Goal: Task Accomplishment & Management: Manage account settings

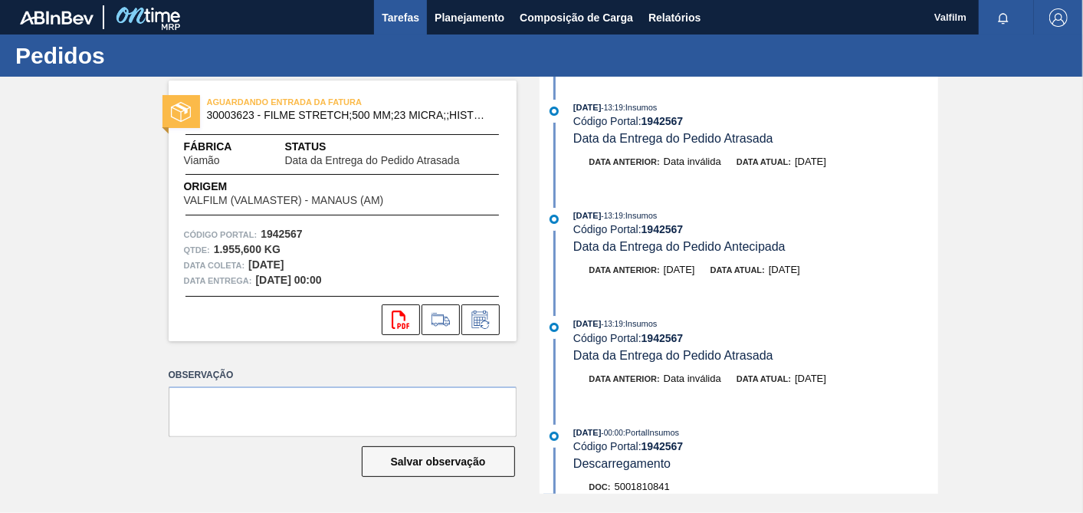
click at [415, 22] on span "Tarefas" at bounding box center [401, 17] width 38 height 18
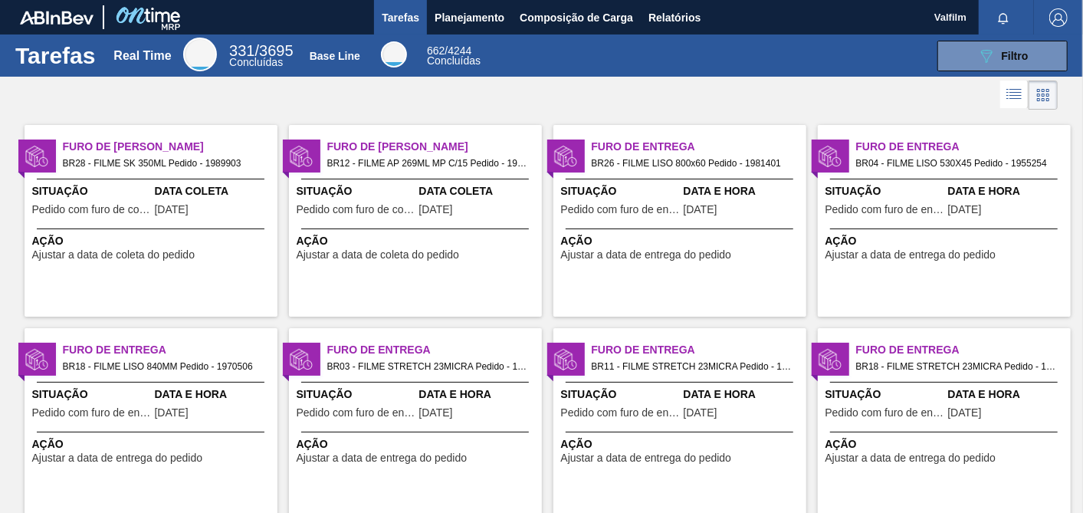
click at [202, 201] on div "Data Coleta [DATE]" at bounding box center [214, 202] width 119 height 38
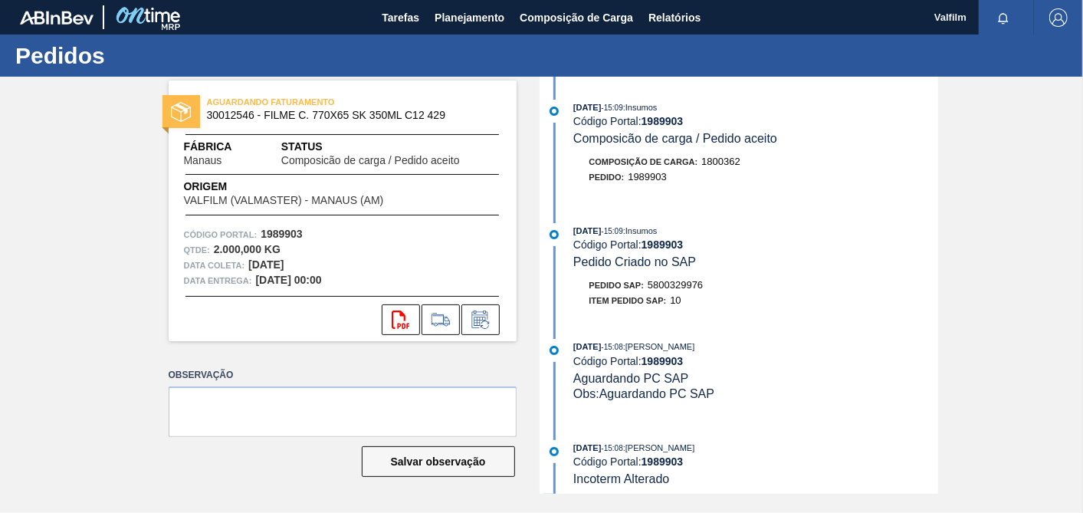
click at [668, 121] on strong "1989903" at bounding box center [663, 121] width 42 height 12
copy strong "1989903"
click at [479, 314] on icon at bounding box center [479, 319] width 16 height 18
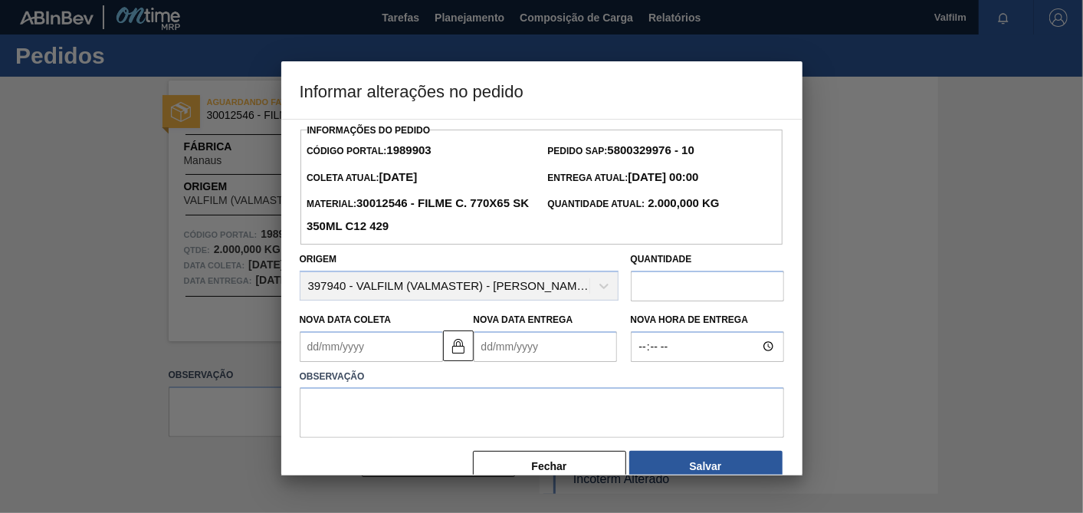
drag, startPoint x: 464, startPoint y: 353, endPoint x: 382, endPoint y: 347, distance: 82.3
click at [464, 352] on img at bounding box center [458, 346] width 18 height 18
click at [376, 347] on Coleta "Nova Data Coleta" at bounding box center [371, 346] width 143 height 31
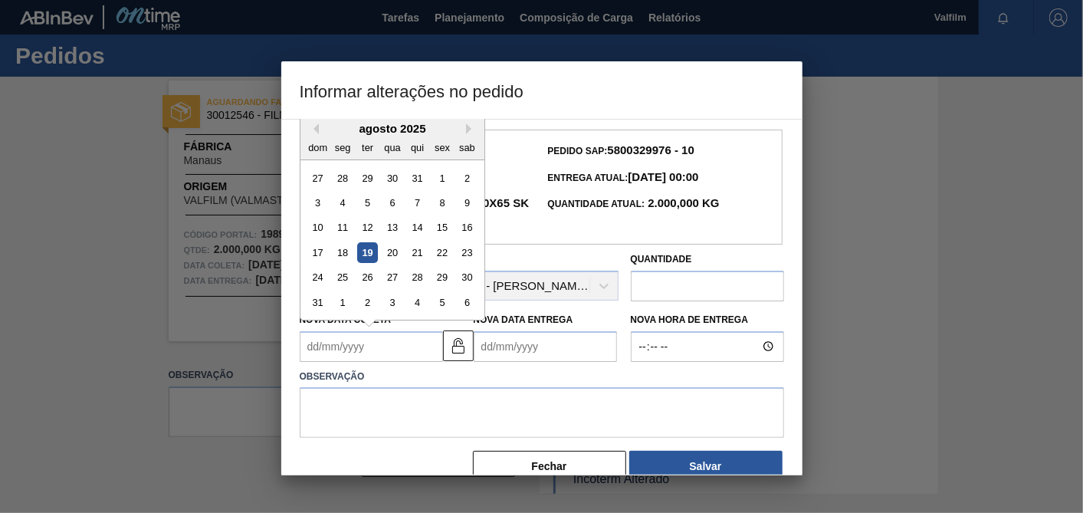
click at [323, 131] on div "agosto 2025" at bounding box center [393, 128] width 184 height 13
click at [395, 249] on div "20" at bounding box center [392, 252] width 21 height 21
type Coleta "[DATE]"
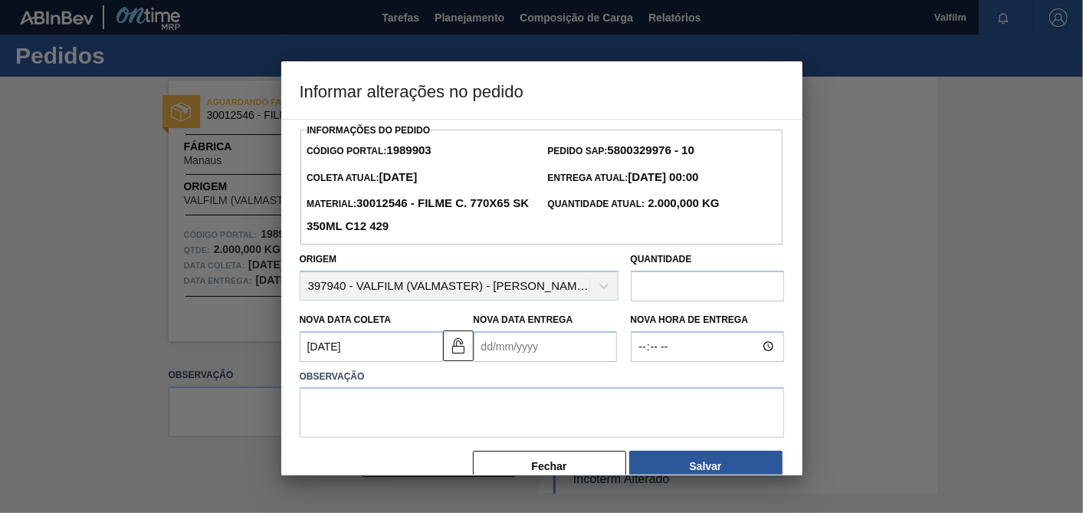
click at [521, 350] on Entrega "Nova Data Entrega" at bounding box center [545, 346] width 143 height 31
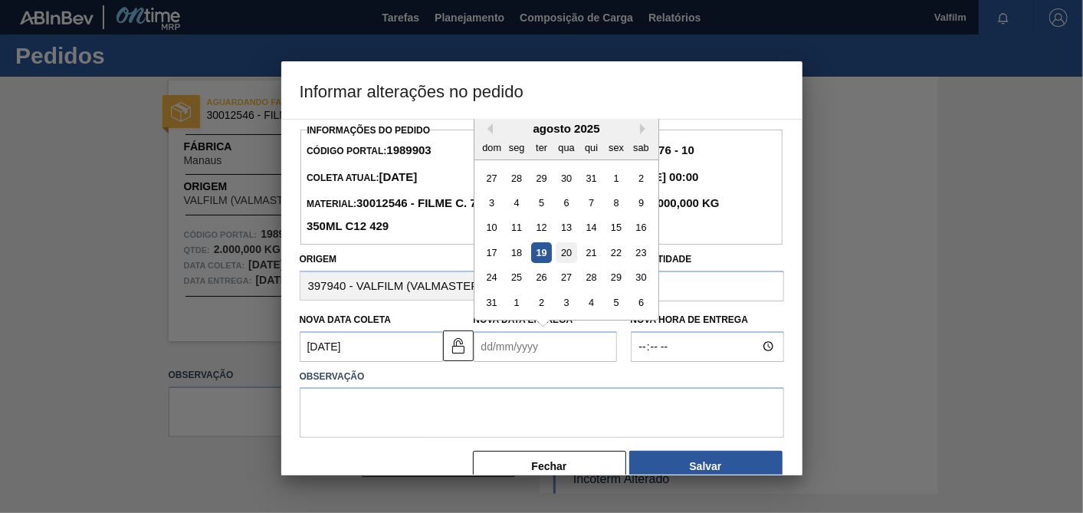
drag, startPoint x: 565, startPoint y: 249, endPoint x: 551, endPoint y: 333, distance: 84.7
click at [567, 249] on div "20" at bounding box center [566, 252] width 21 height 21
type Entrega "[DATE]"
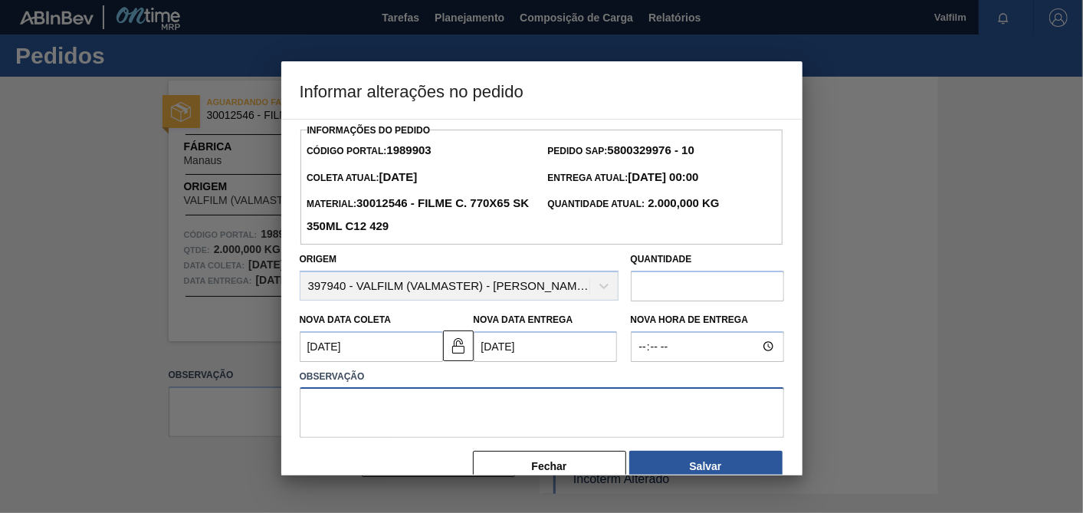
click at [543, 398] on textarea at bounding box center [542, 412] width 484 height 51
type textarea "Ajuste dt faturamento"
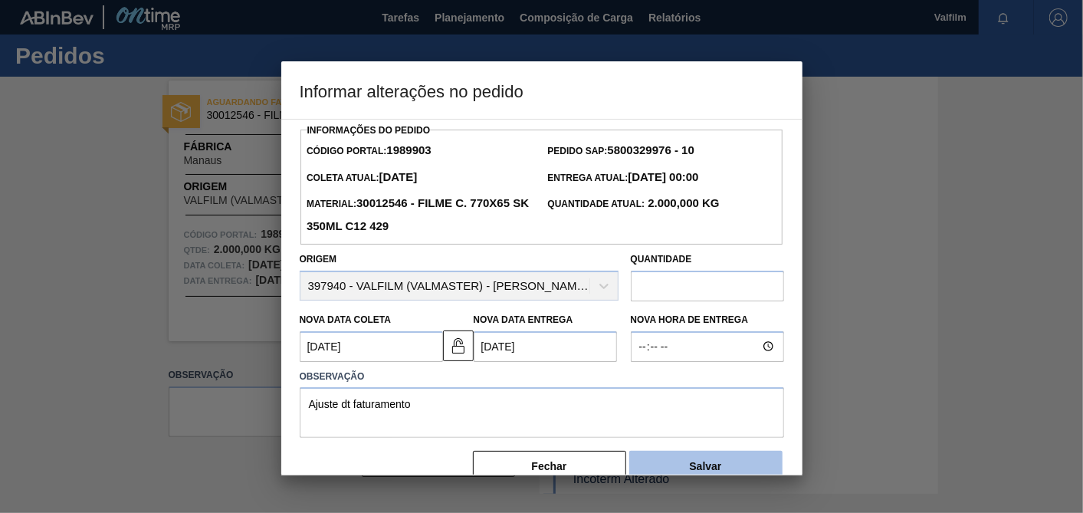
click at [701, 459] on button "Salvar" at bounding box center [705, 466] width 153 height 31
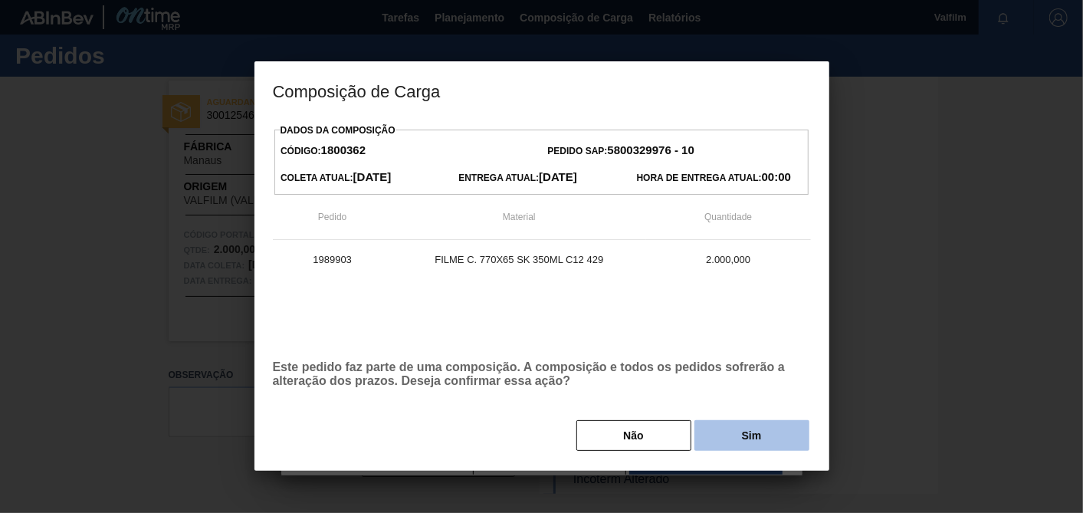
click at [739, 437] on button "Sim" at bounding box center [752, 435] width 115 height 31
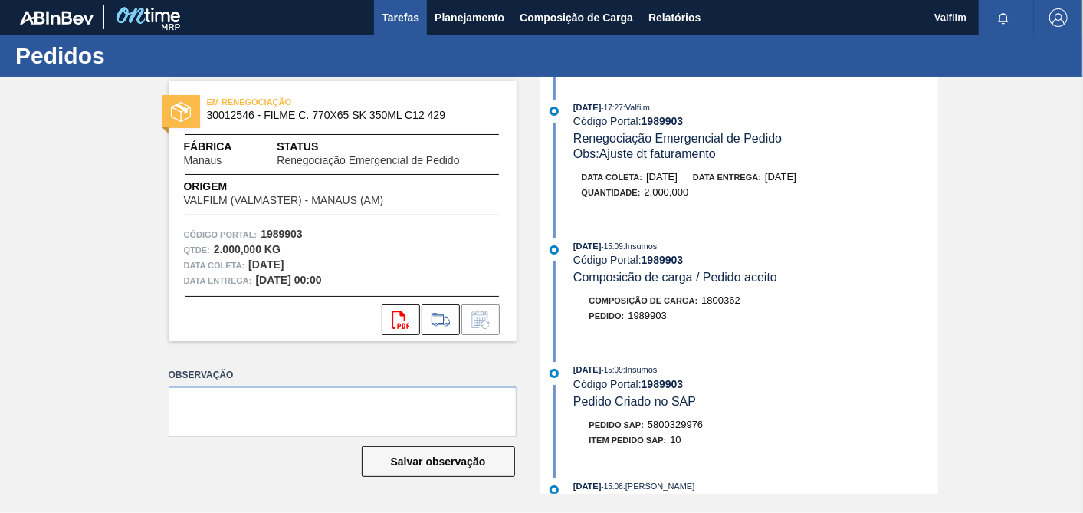
click at [400, 15] on span "Tarefas" at bounding box center [401, 17] width 38 height 18
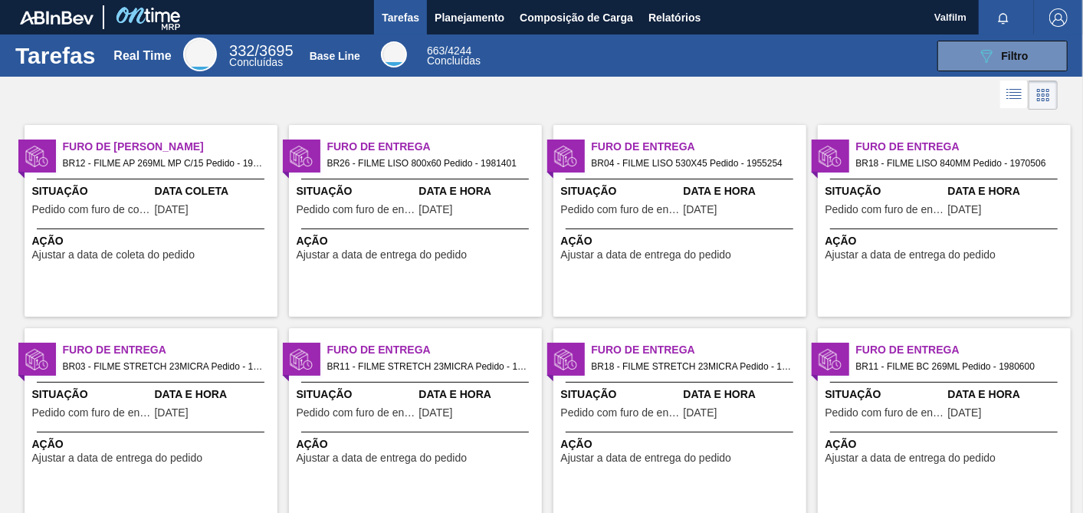
click at [218, 190] on span "Data Coleta" at bounding box center [214, 191] width 119 height 16
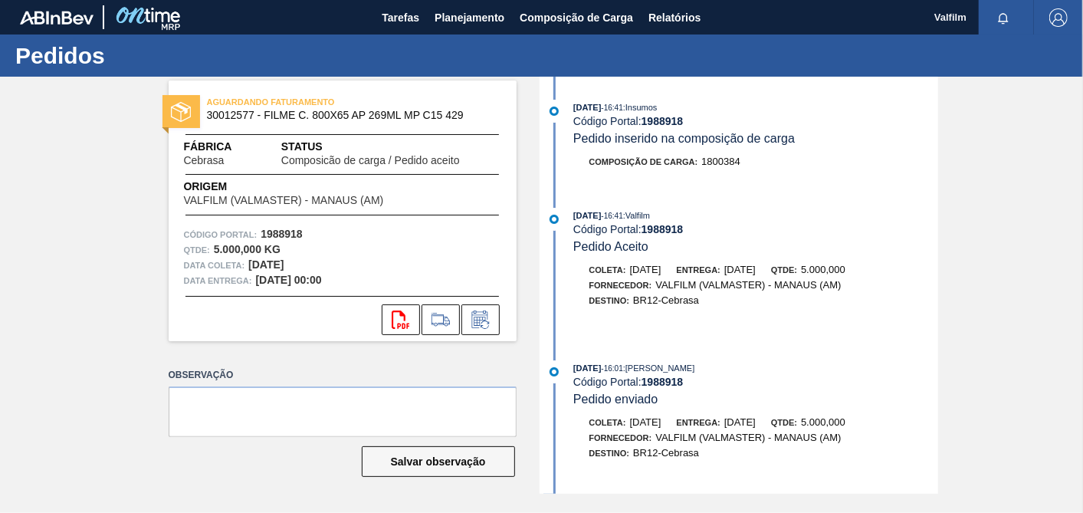
scroll to position [429, 0]
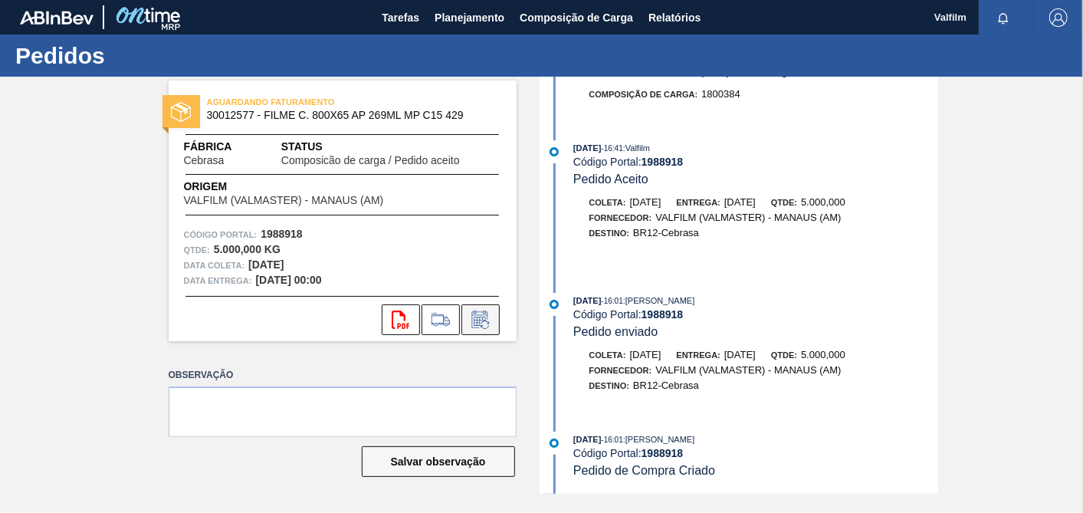
click at [489, 321] on icon at bounding box center [480, 319] width 25 height 18
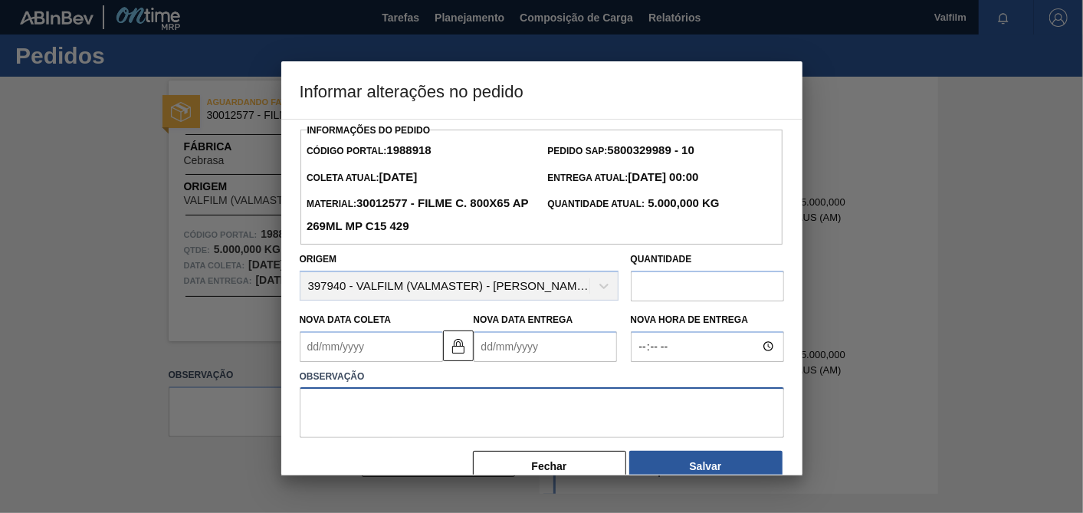
click at [493, 405] on textarea at bounding box center [542, 412] width 484 height 51
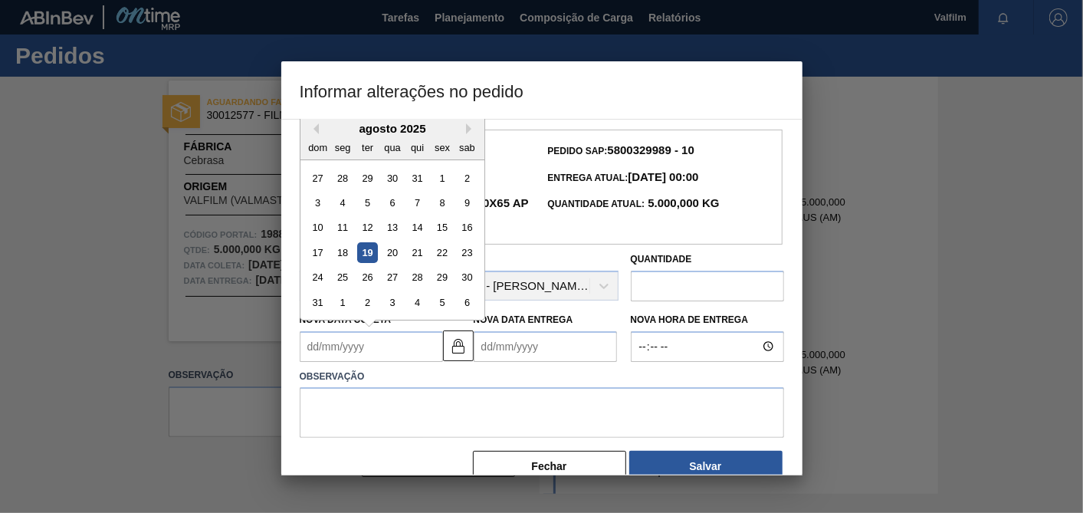
click at [393, 346] on Coleta "Nova Data Coleta" at bounding box center [371, 346] width 143 height 31
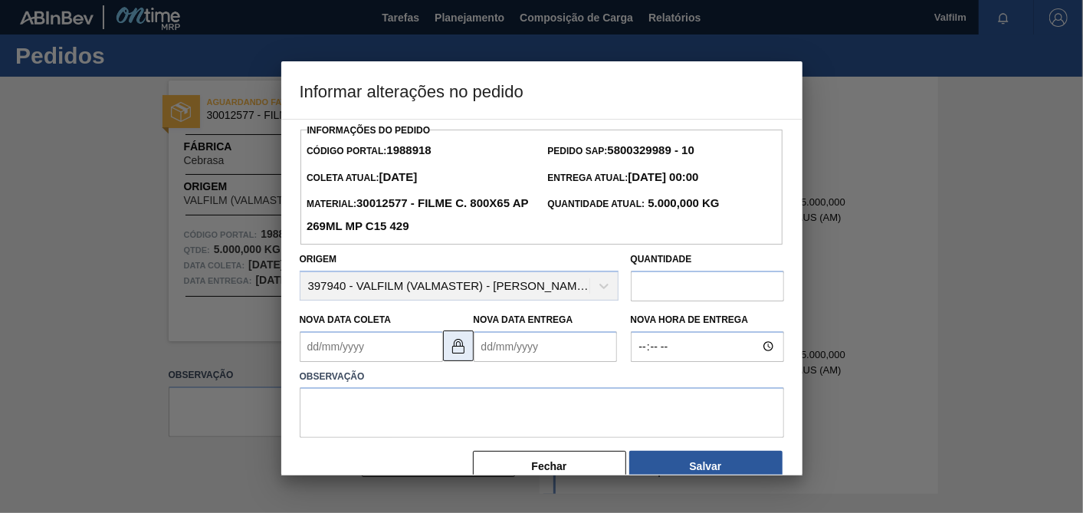
click at [455, 350] on img at bounding box center [458, 346] width 18 height 18
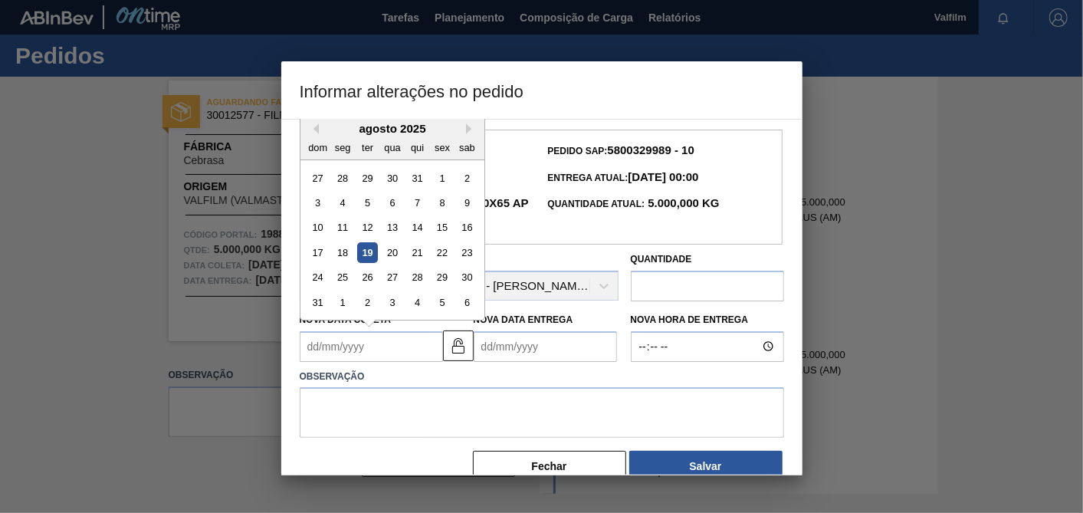
click at [396, 353] on Coleta "Nova Data Coleta" at bounding box center [371, 346] width 143 height 31
click at [328, 129] on div "agosto 2025" at bounding box center [393, 128] width 184 height 13
click at [468, 128] on button "Next Month" at bounding box center [471, 128] width 11 height 11
drag, startPoint x: 440, startPoint y: 203, endPoint x: 466, endPoint y: 262, distance: 64.5
click at [439, 204] on div "12" at bounding box center [442, 202] width 21 height 21
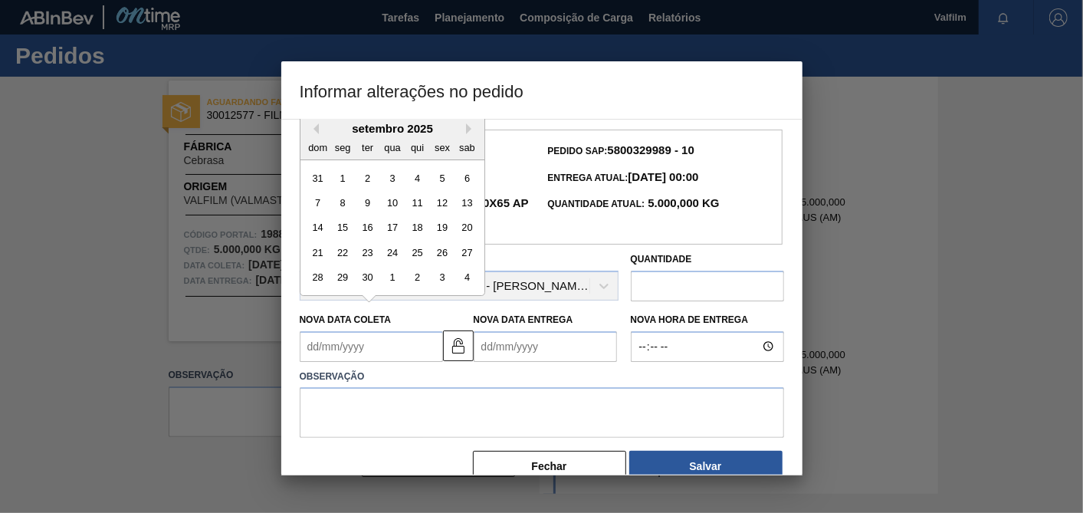
type Coleta "[DATE]"
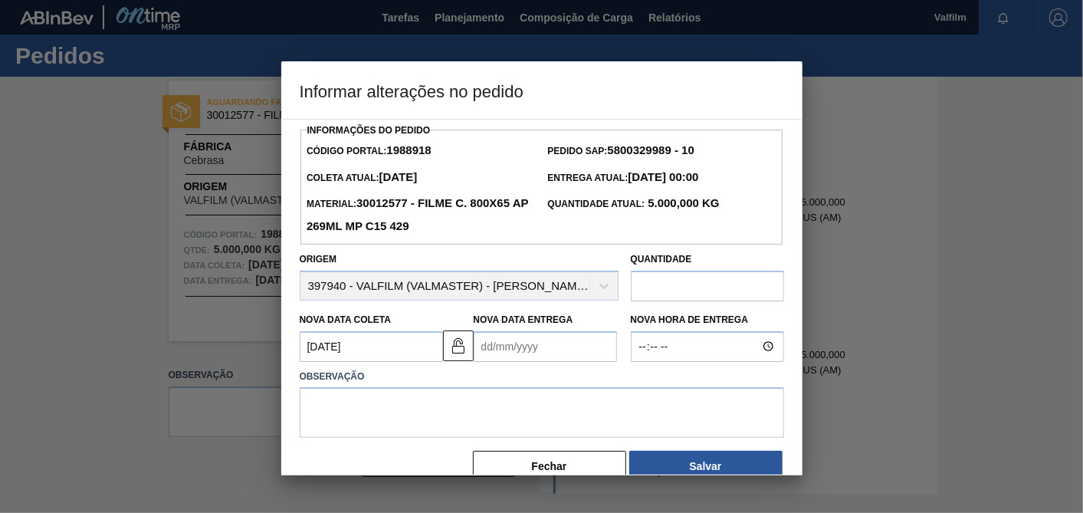
click at [527, 360] on Entrega "Nova Data Entrega" at bounding box center [545, 346] width 143 height 31
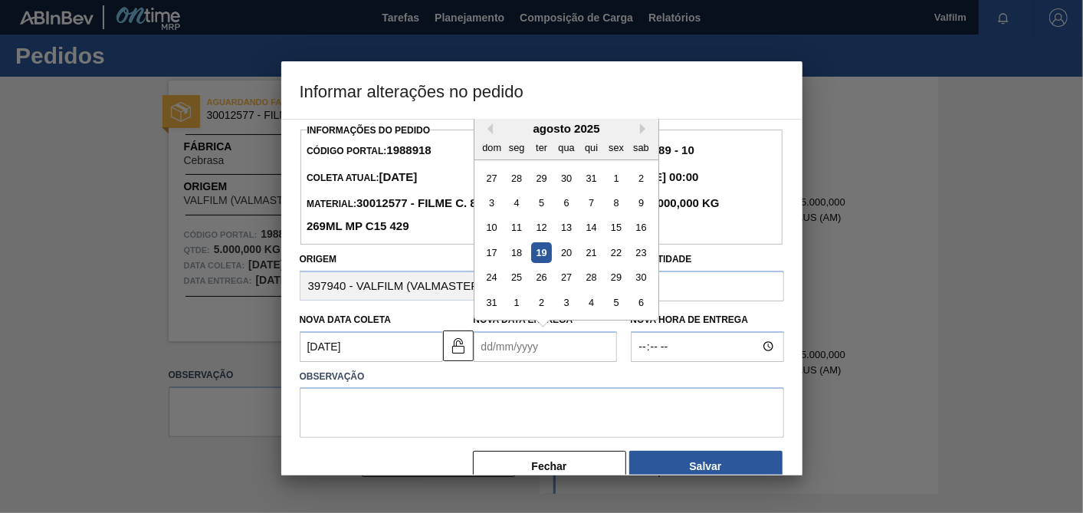
drag, startPoint x: 642, startPoint y: 126, endPoint x: 629, endPoint y: 164, distance: 39.8
click at [642, 126] on button "Next Month" at bounding box center [645, 128] width 11 height 11
click at [615, 199] on div "12" at bounding box center [616, 202] width 21 height 21
type Entrega "[DATE]"
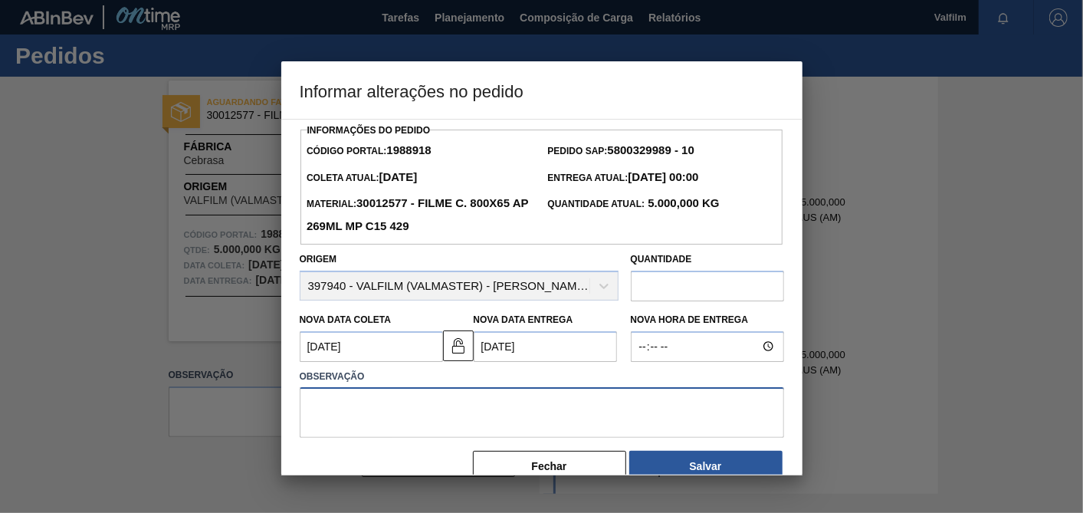
click at [520, 406] on textarea at bounding box center [542, 412] width 484 height 51
paste textarea "000134962-1"
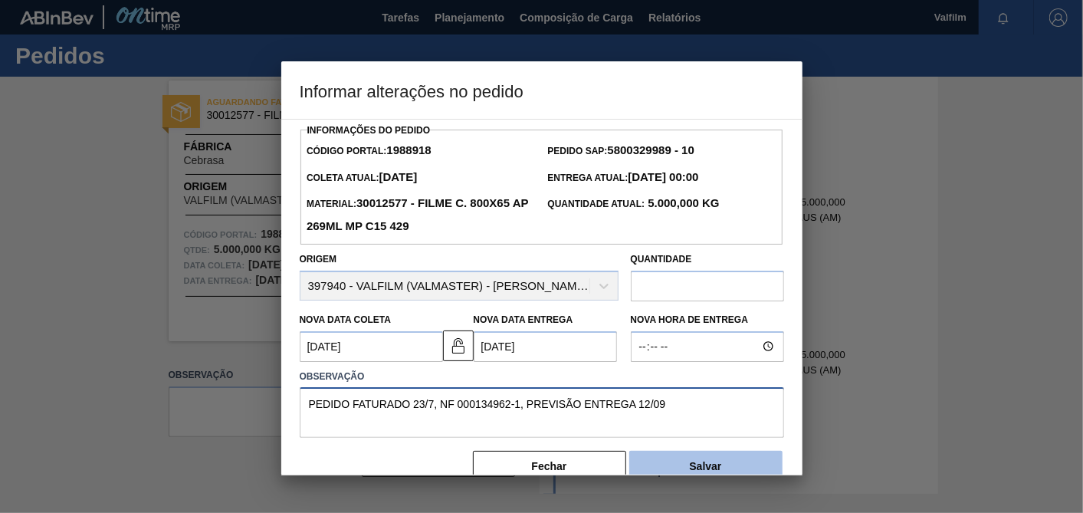
type textarea "PEDIDO FATURADO 23/7, NF 000134962-1, PREVISÃO ENTREGA 12/09"
click at [735, 461] on button "Salvar" at bounding box center [705, 466] width 153 height 31
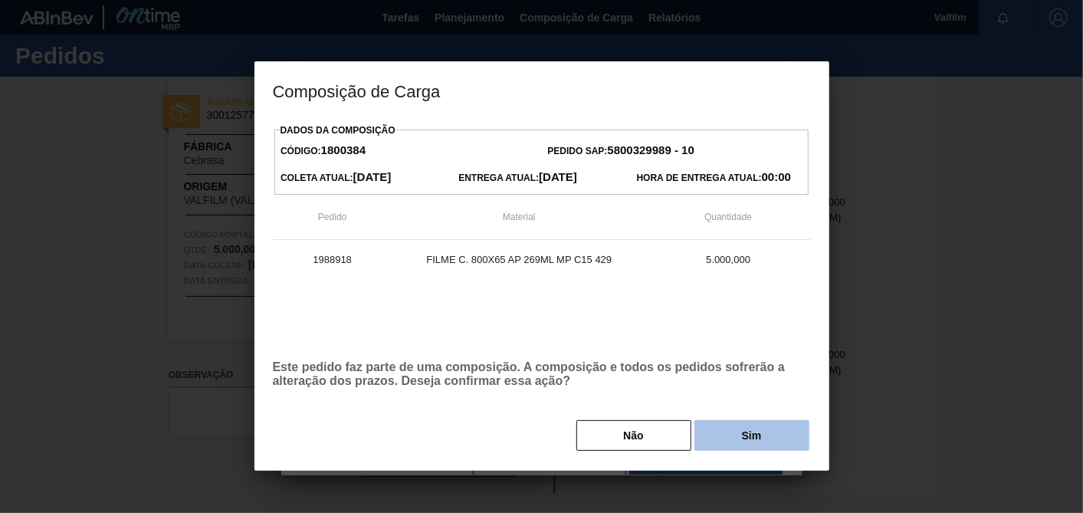
click at [759, 436] on button "Sim" at bounding box center [752, 435] width 115 height 31
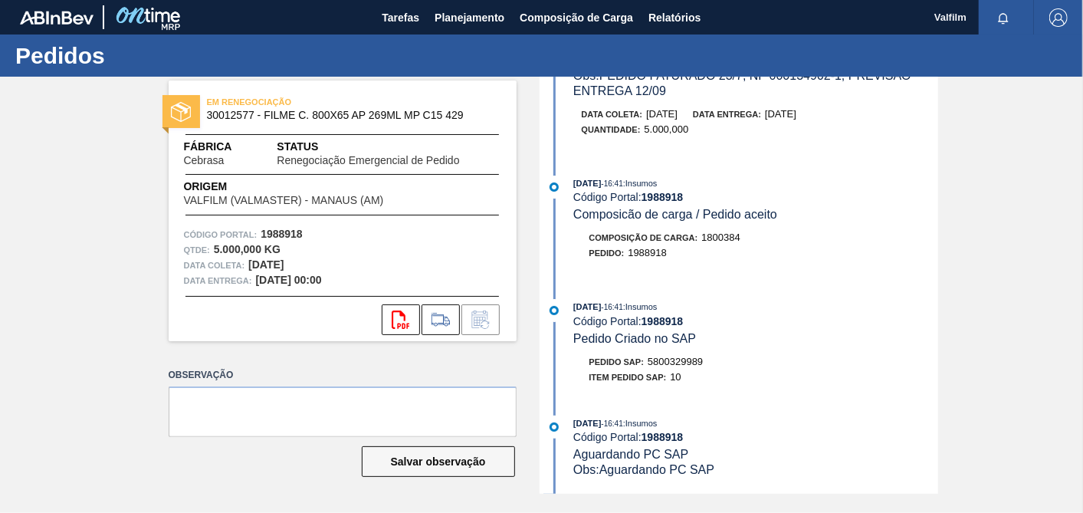
scroll to position [0, 0]
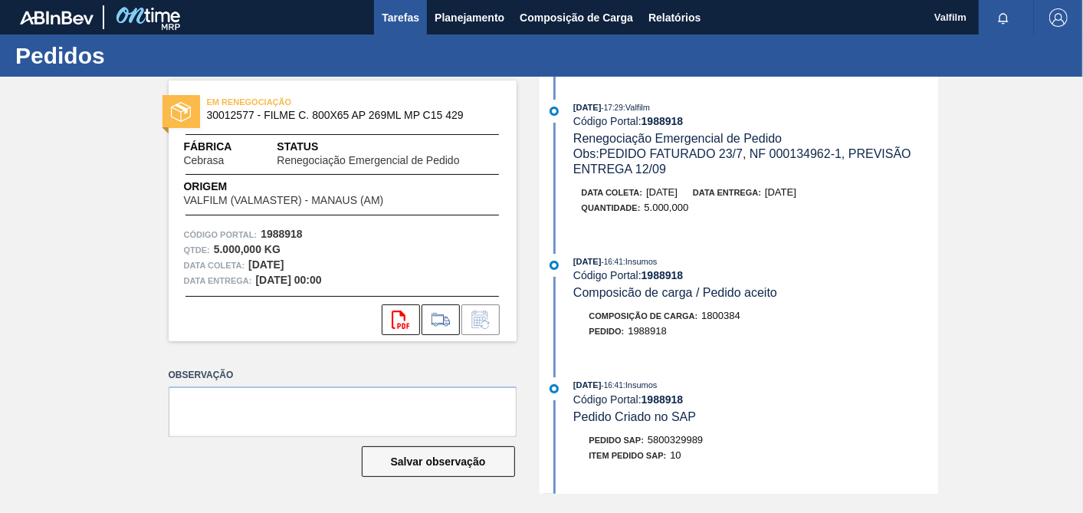
click at [412, 16] on span "Tarefas" at bounding box center [401, 17] width 38 height 18
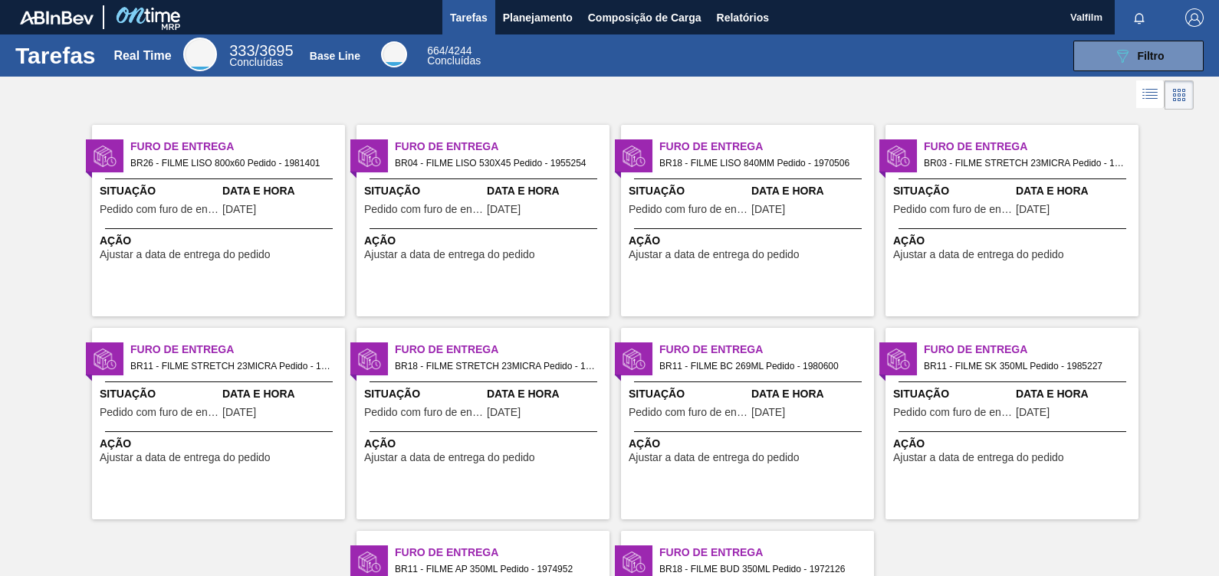
click at [253, 191] on span "Data e Hora" at bounding box center [281, 191] width 119 height 16
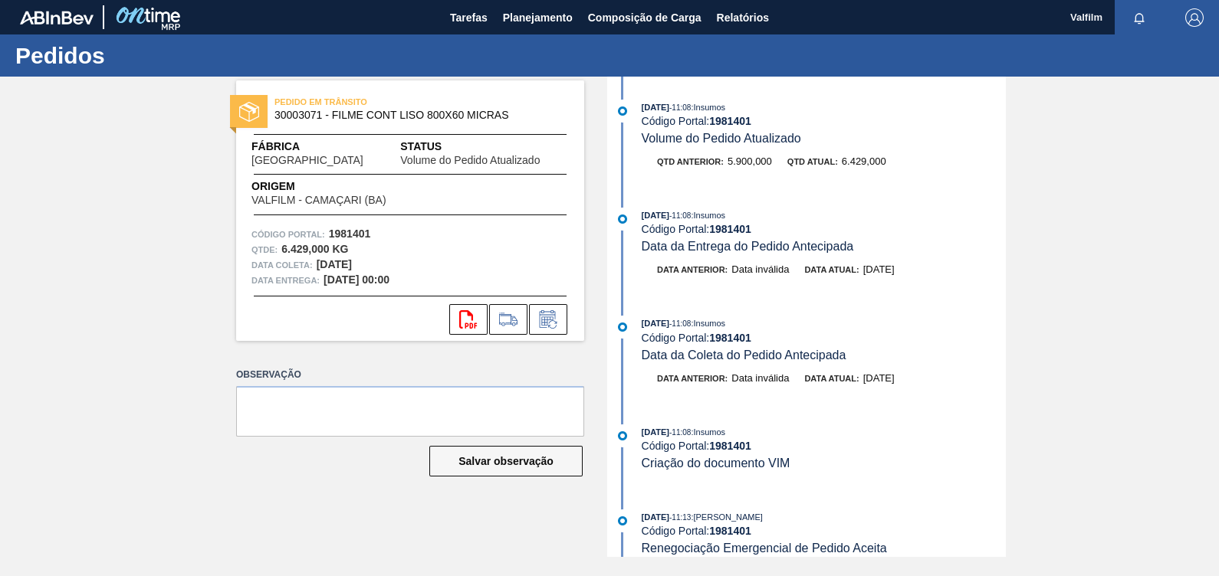
click at [738, 116] on strong "1981401" at bounding box center [730, 121] width 42 height 12
copy strong "1981401"
click at [551, 317] on icon at bounding box center [546, 321] width 11 height 9
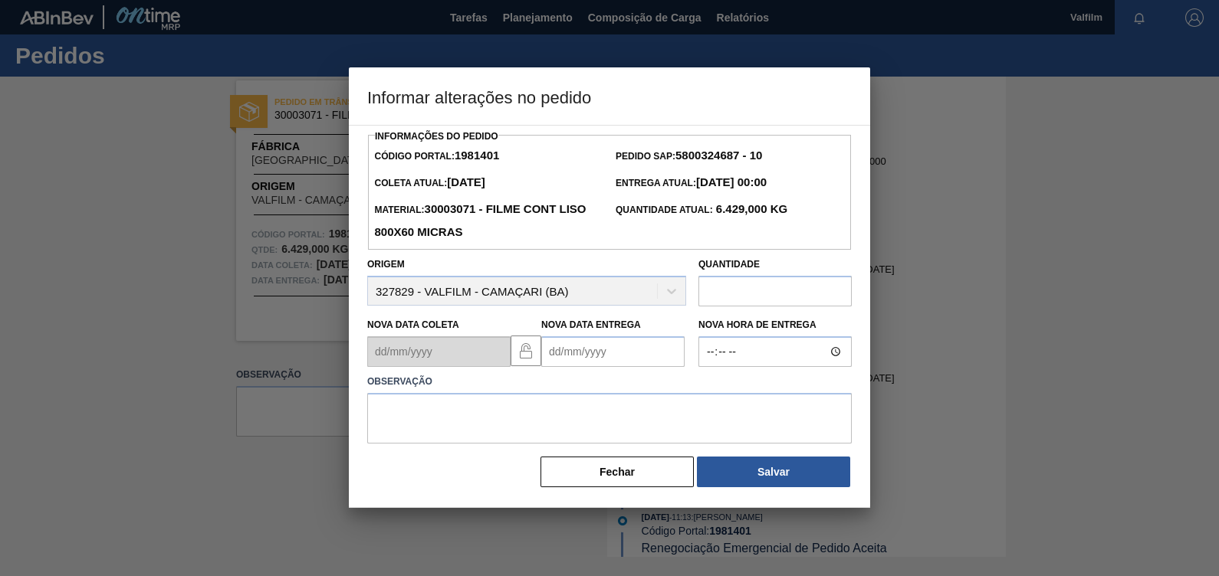
click at [576, 353] on Entrega "Nova Data Entrega" at bounding box center [612, 352] width 143 height 31
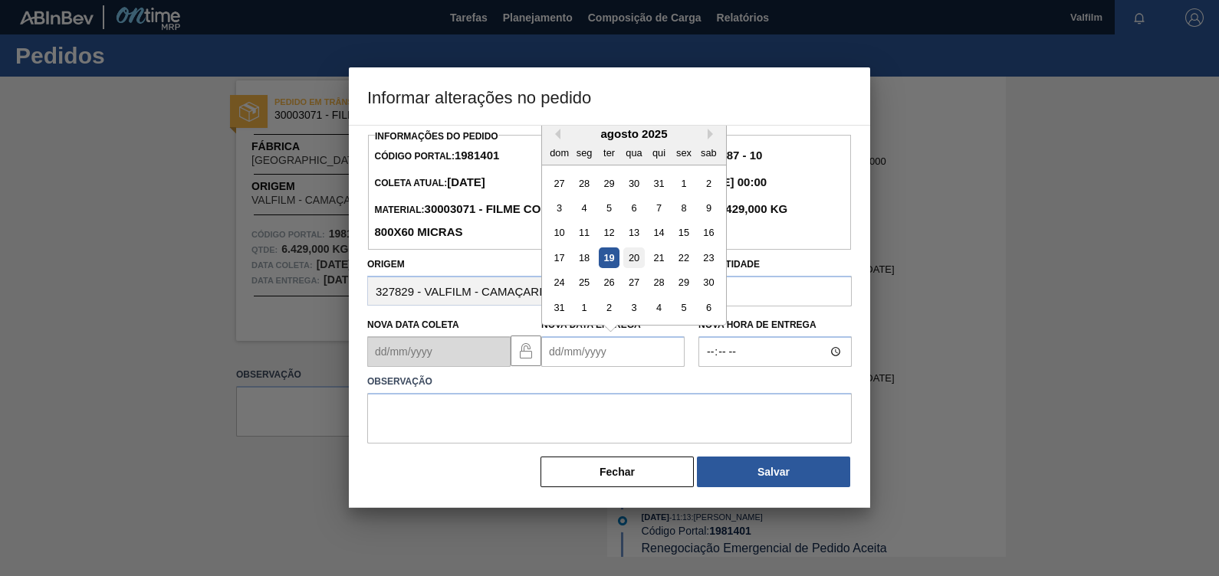
click at [632, 264] on div "20" at bounding box center [633, 258] width 21 height 21
type Entrega "[DATE]"
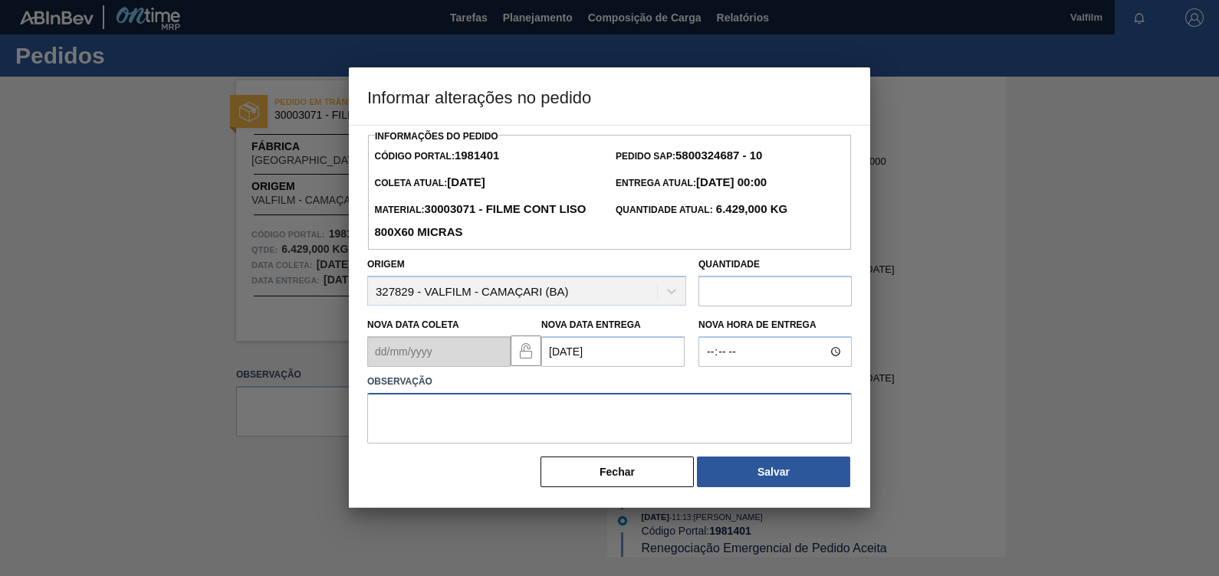
click at [617, 430] on textarea at bounding box center [609, 418] width 484 height 51
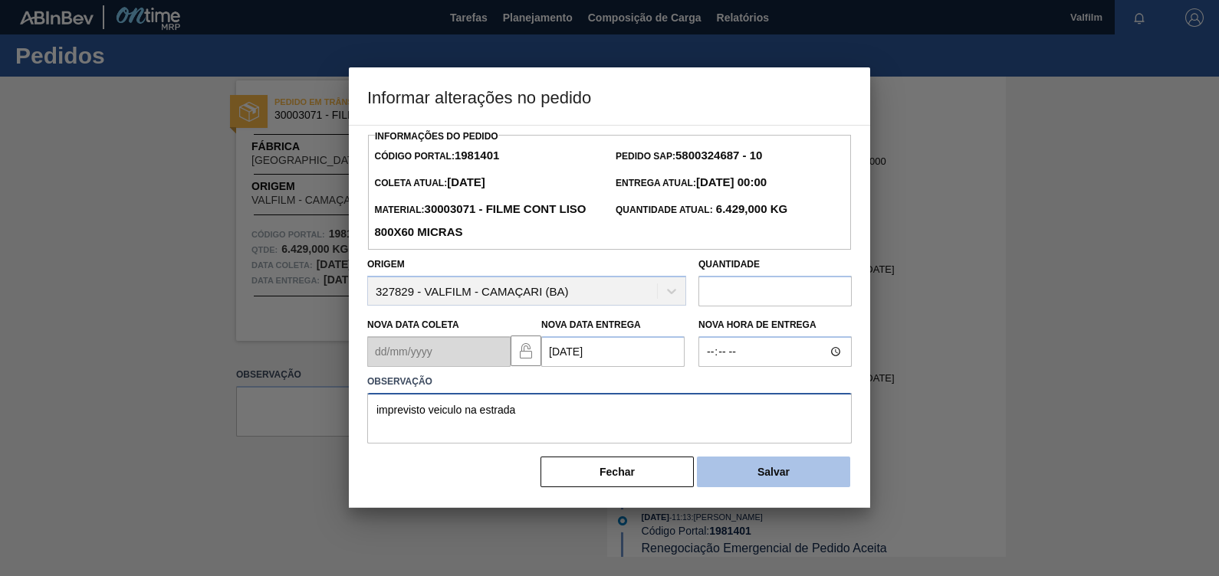
type textarea "imprevisto veiculo na estrada"
drag, startPoint x: 831, startPoint y: 475, endPoint x: 811, endPoint y: 466, distance: 22.0
click at [829, 474] on button "Salvar" at bounding box center [773, 472] width 153 height 31
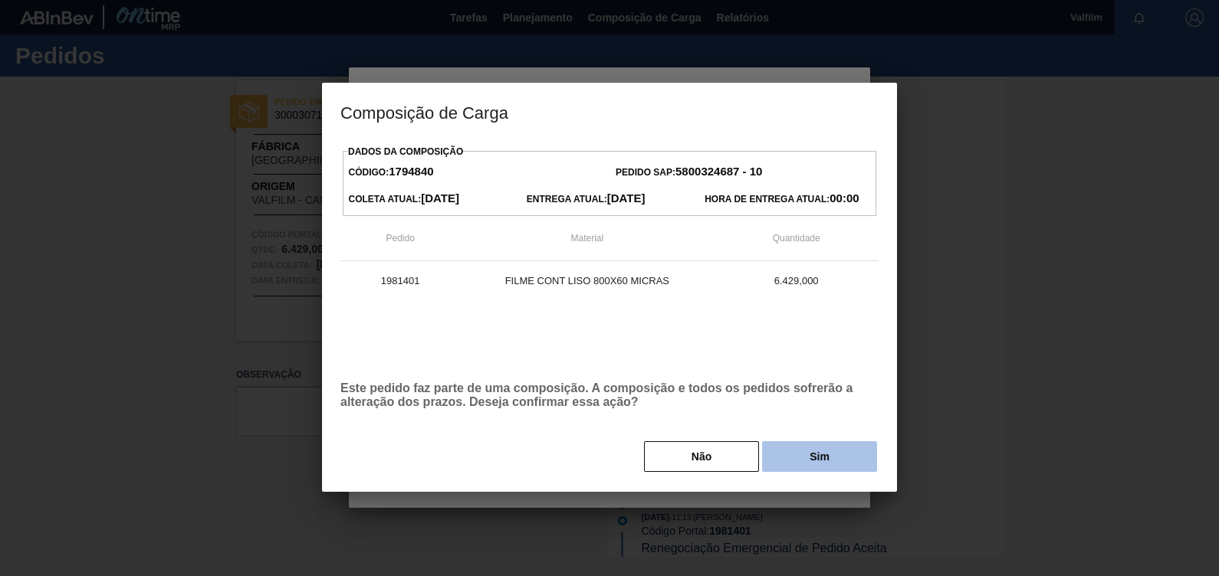
click at [824, 464] on button "Sim" at bounding box center [819, 457] width 115 height 31
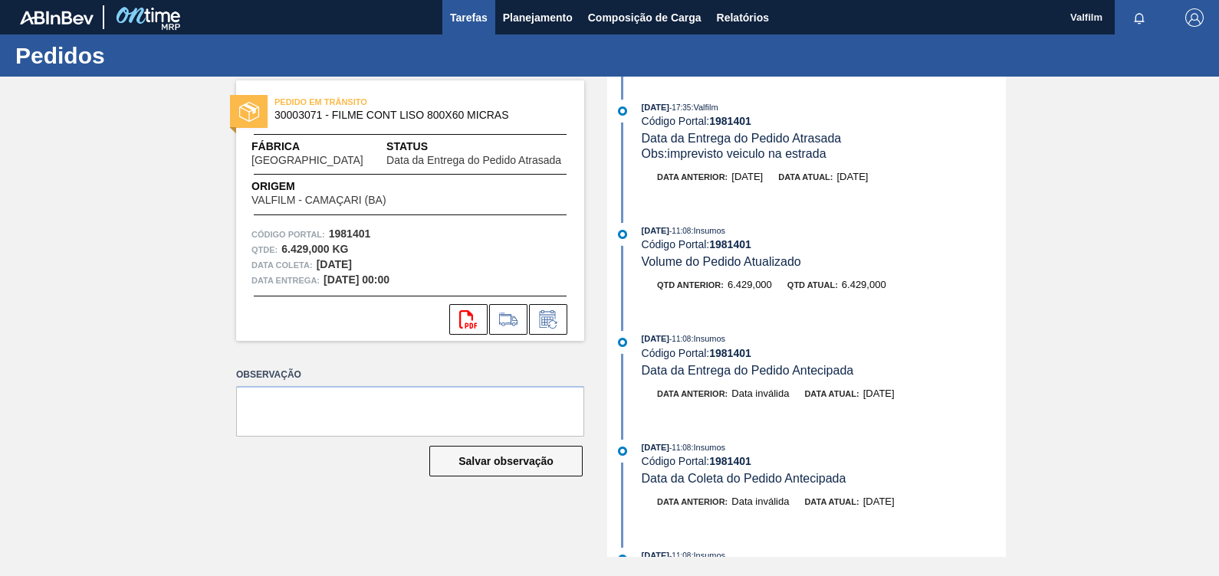
click at [471, 21] on span "Tarefas" at bounding box center [469, 17] width 38 height 18
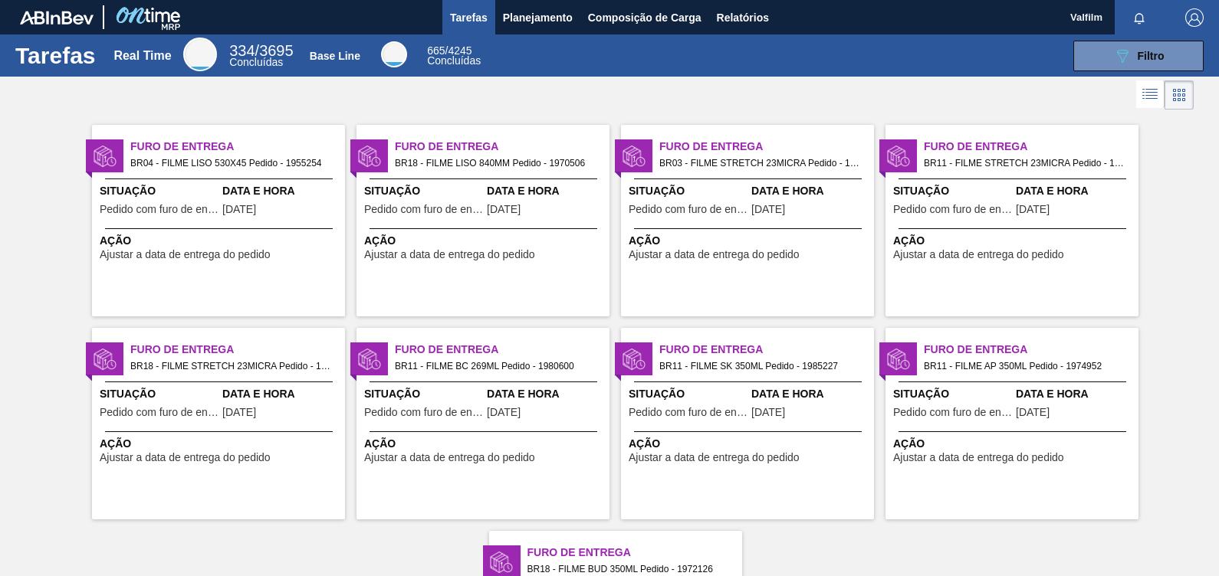
click at [251, 184] on span "Data e Hora" at bounding box center [281, 191] width 119 height 16
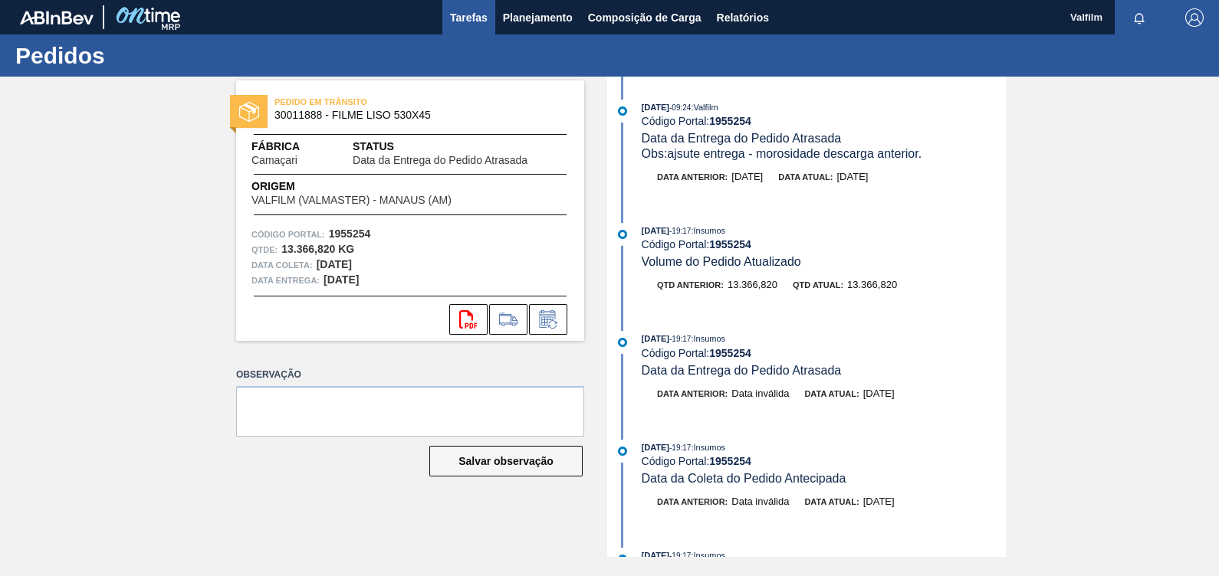
click at [477, 14] on span "Tarefas" at bounding box center [469, 17] width 38 height 18
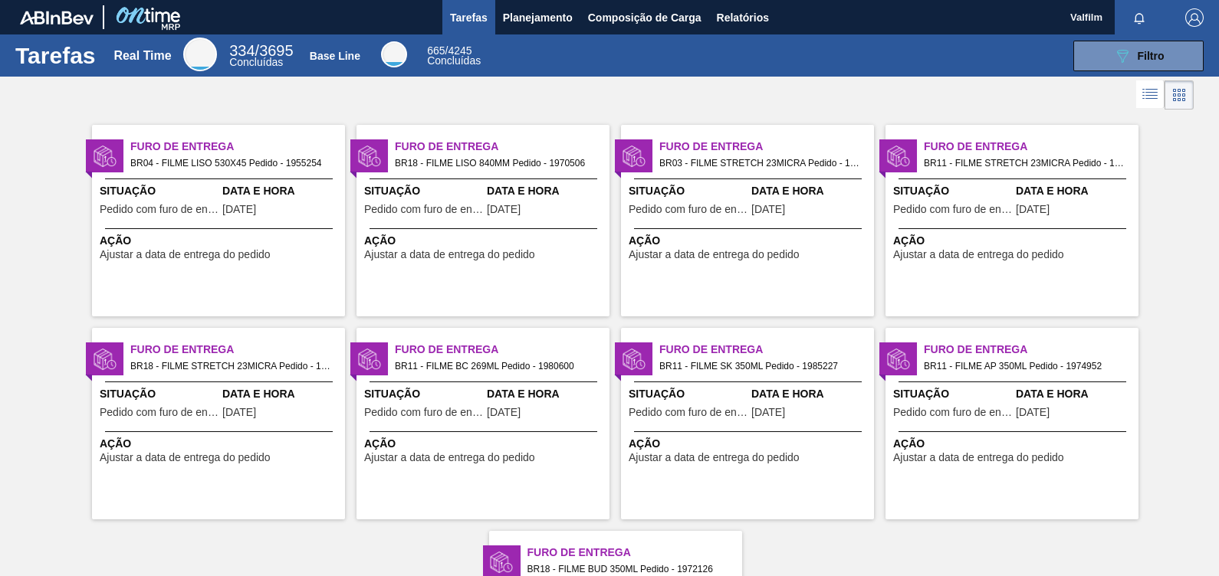
click at [470, 228] on div at bounding box center [483, 228] width 228 height 1
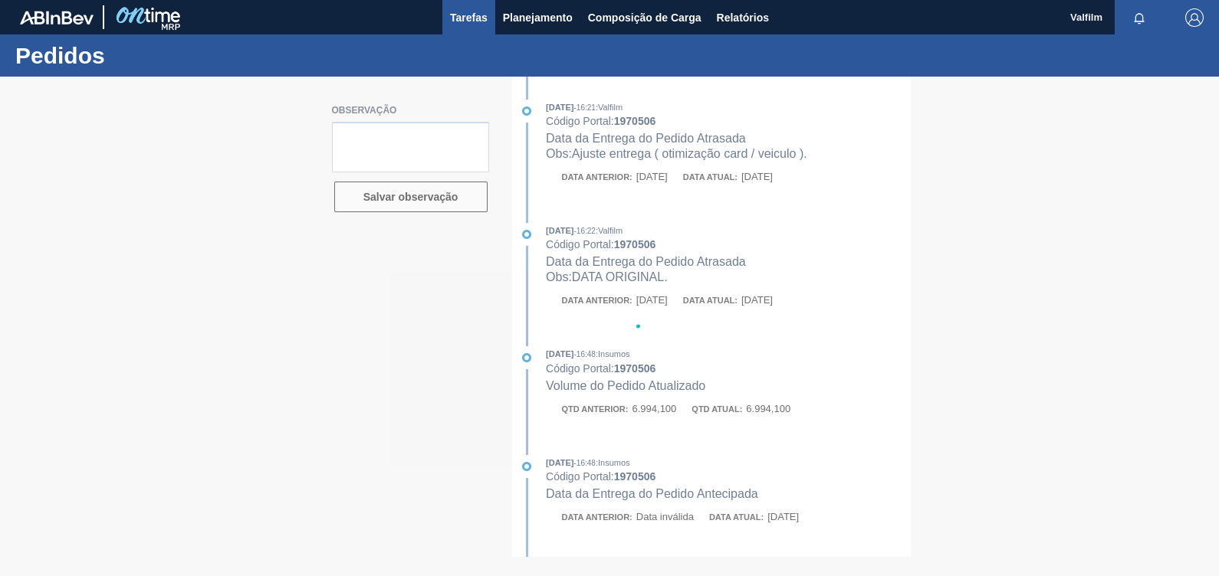
click at [466, 18] on span "Tarefas" at bounding box center [469, 17] width 38 height 18
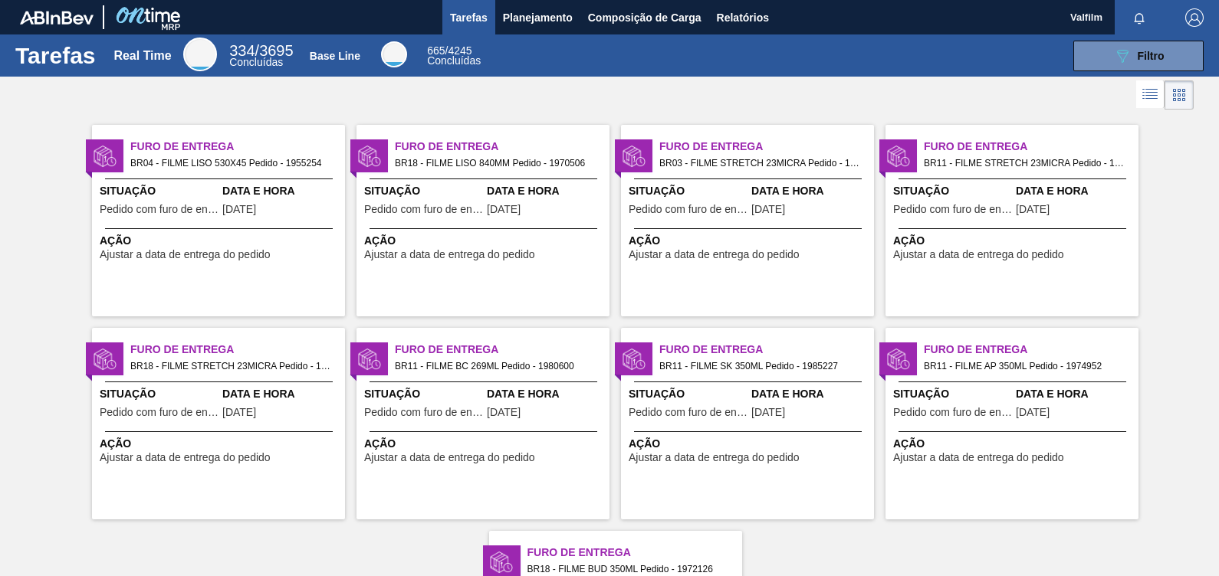
click at [713, 195] on span "Situação" at bounding box center [688, 191] width 119 height 16
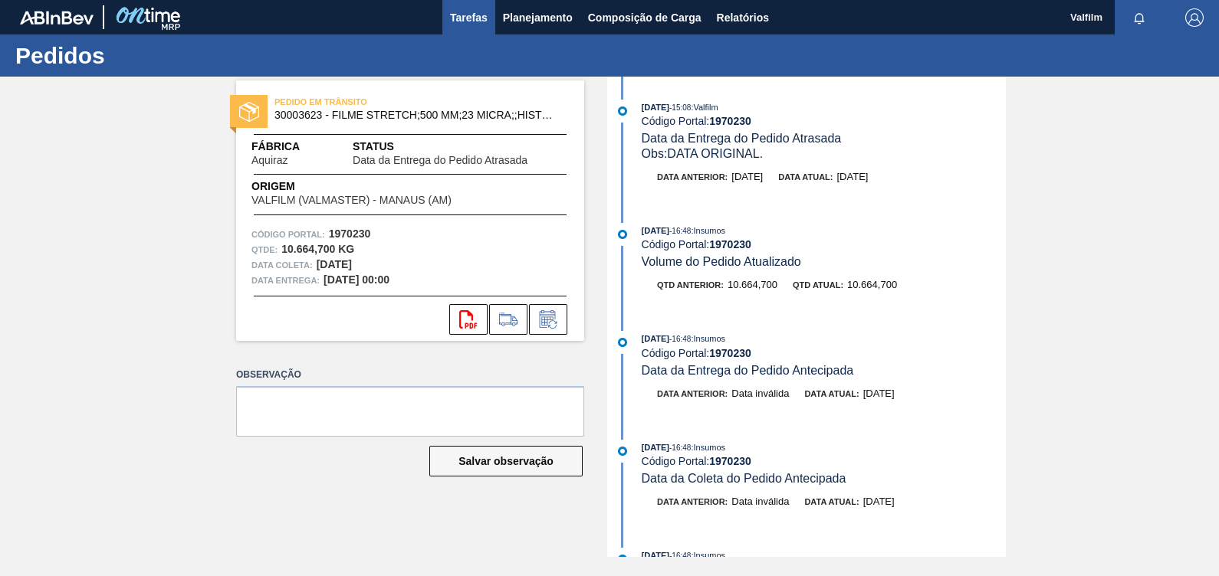
click at [468, 11] on span "Tarefas" at bounding box center [469, 17] width 38 height 18
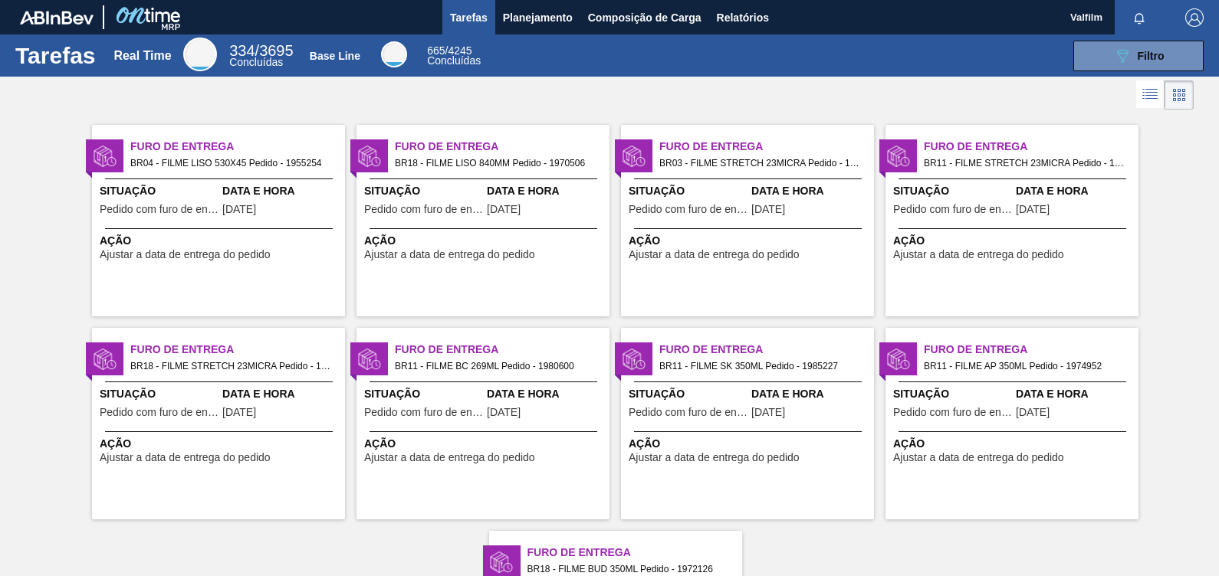
click at [982, 217] on div "Situação Pedido com furo de entrega" at bounding box center [952, 202] width 119 height 38
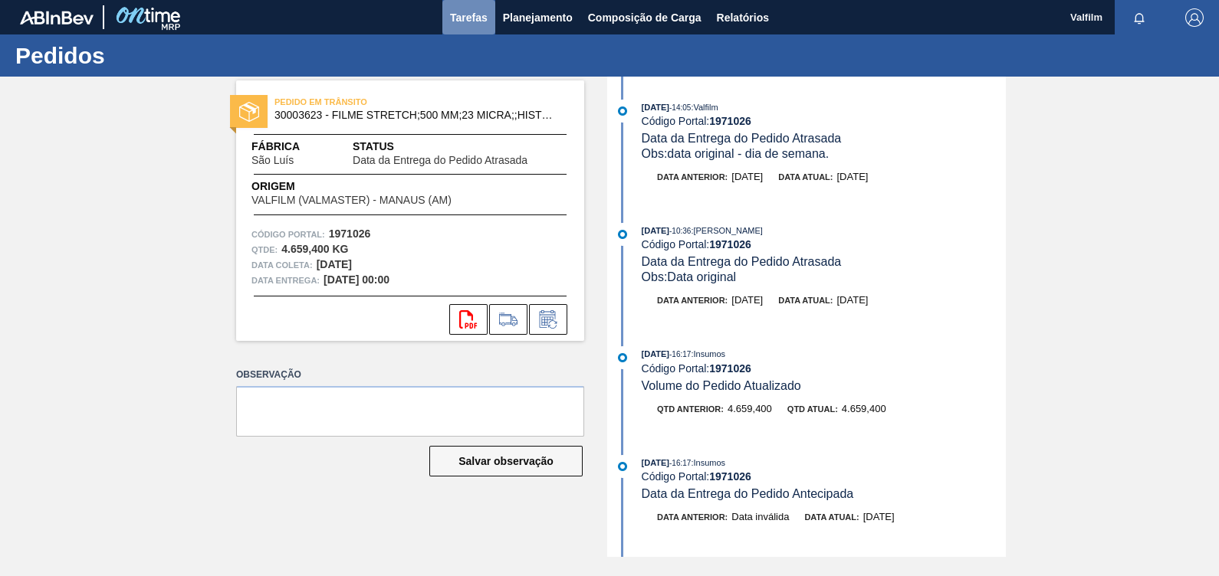
click at [474, 15] on span "Tarefas" at bounding box center [469, 17] width 38 height 18
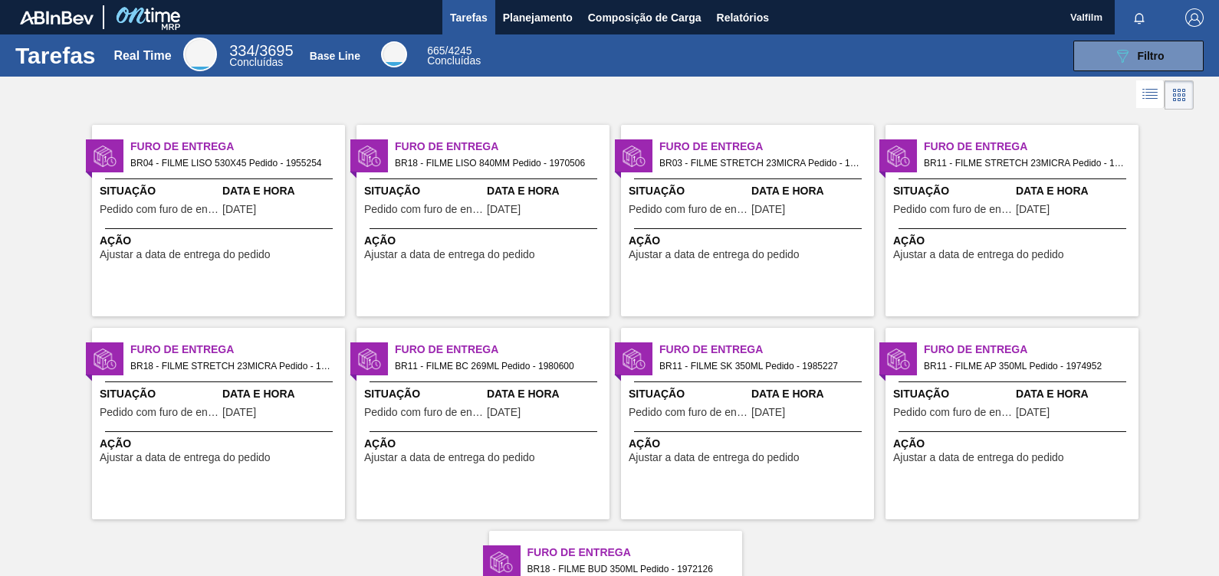
click at [240, 376] on div "Furo de Entrega BR18 - FILME STRETCH 23MICRA Pedido - 1971212 Situação Pedido c…" at bounding box center [218, 424] width 253 height 192
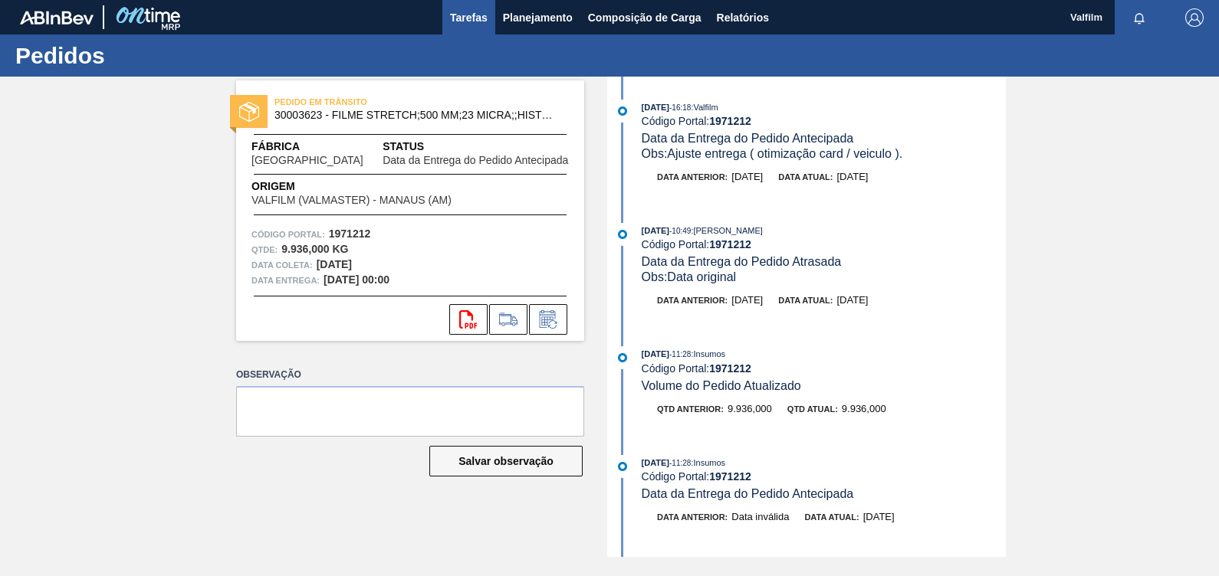
click at [455, 14] on span "Tarefas" at bounding box center [469, 17] width 38 height 18
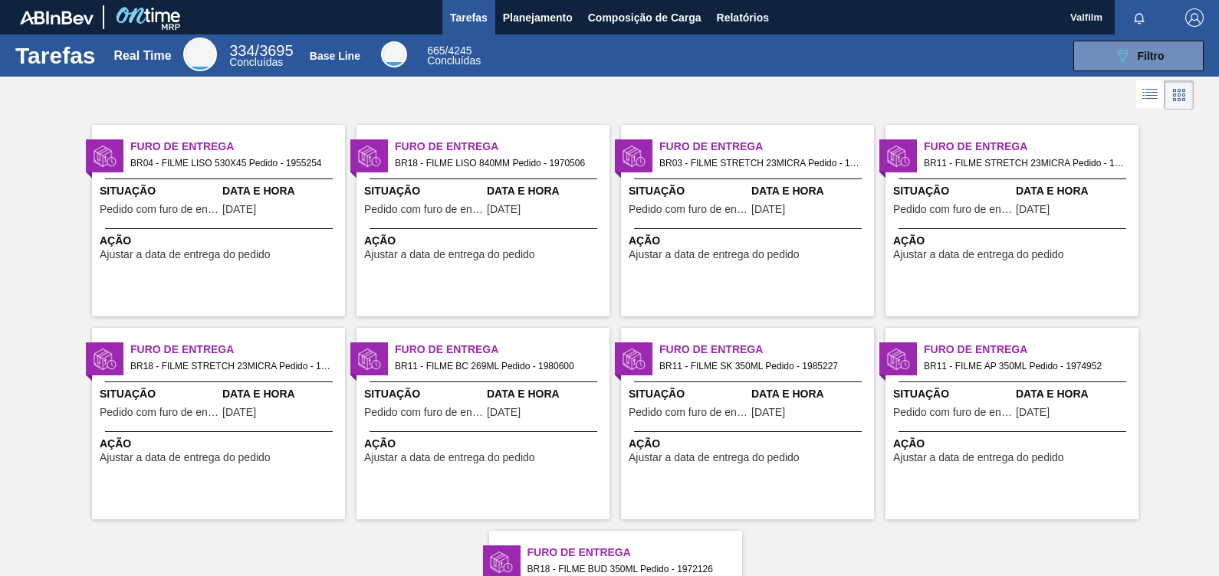
click at [476, 396] on span "Situação" at bounding box center [423, 394] width 119 height 16
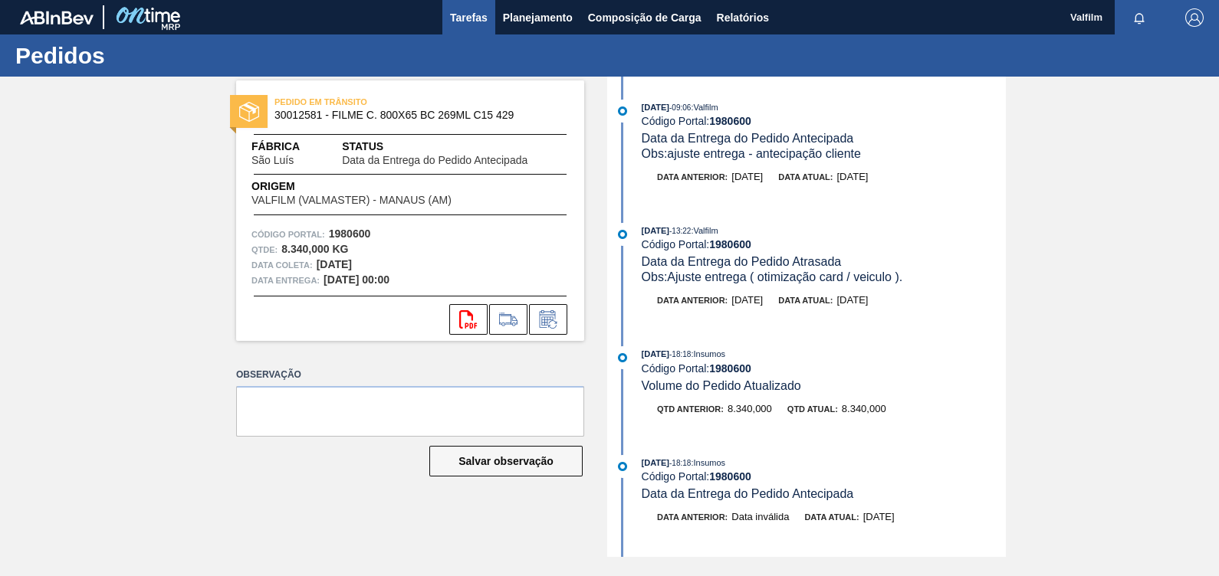
click at [467, 21] on span "Tarefas" at bounding box center [469, 17] width 38 height 18
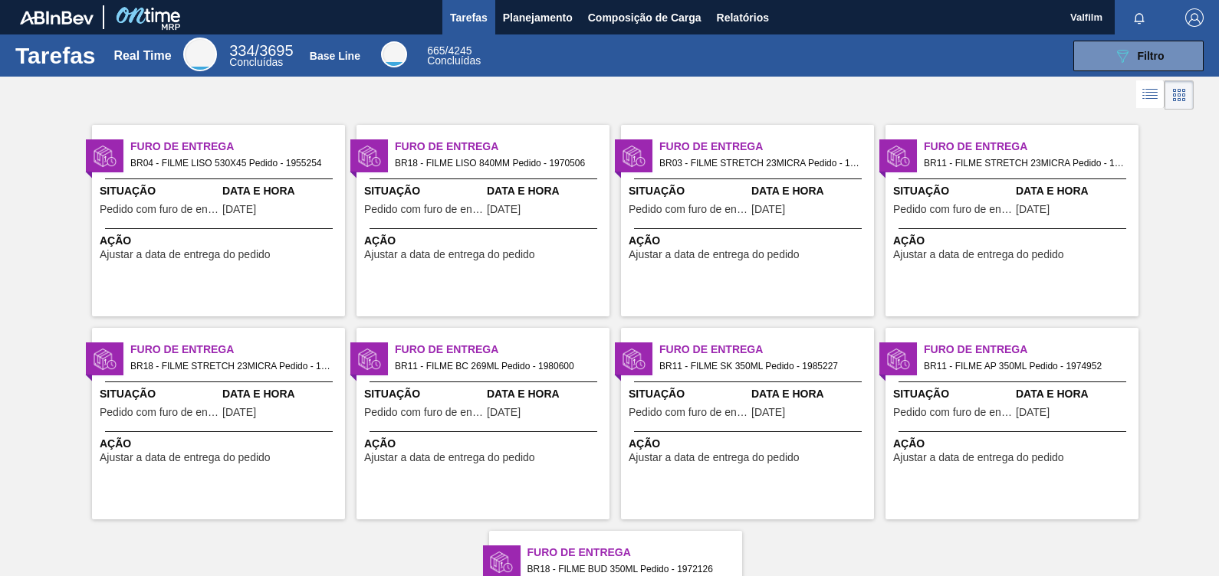
click at [744, 366] on span "BR11 - FILME SK 350ML Pedido - 1985227" at bounding box center [760, 366] width 202 height 17
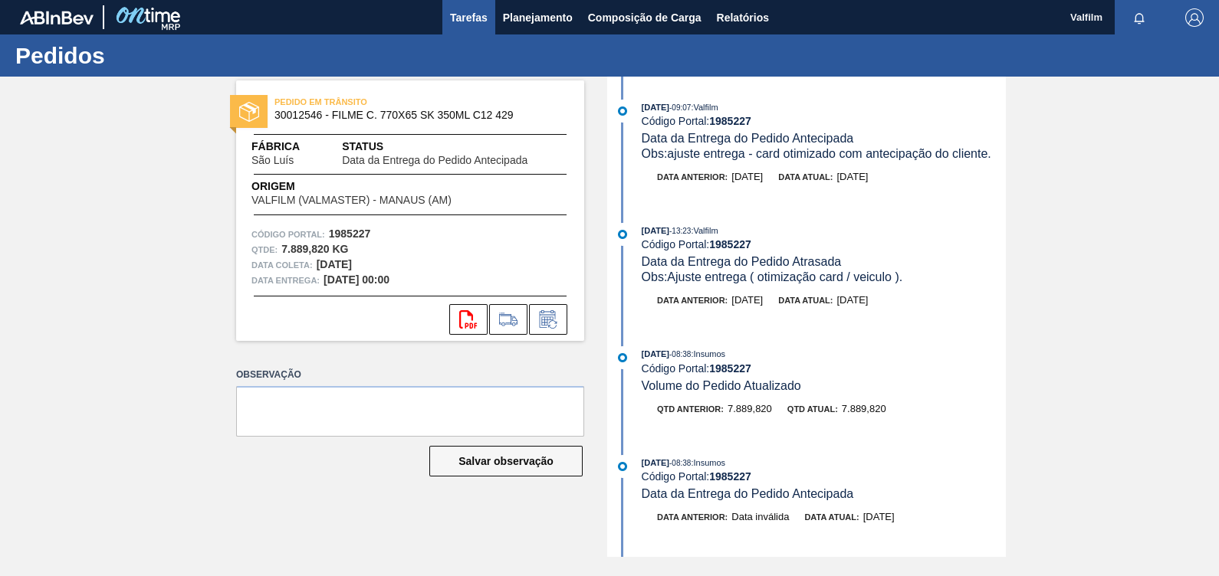
click at [467, 18] on span "Tarefas" at bounding box center [469, 17] width 38 height 18
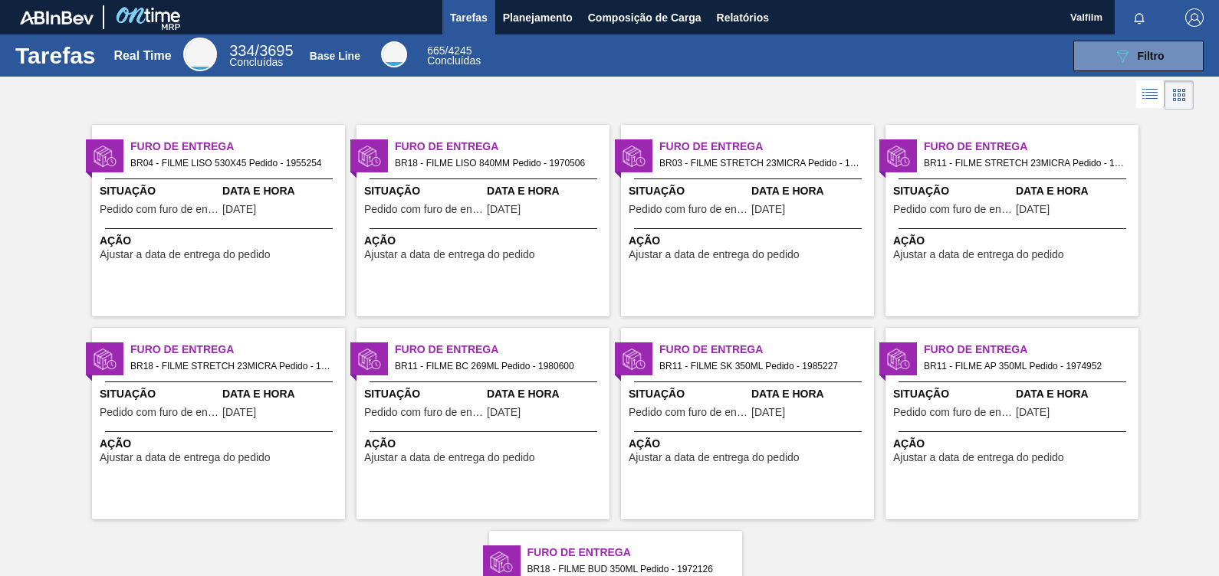
click at [990, 403] on div "Situação Pedido com furo de entrega" at bounding box center [952, 405] width 119 height 38
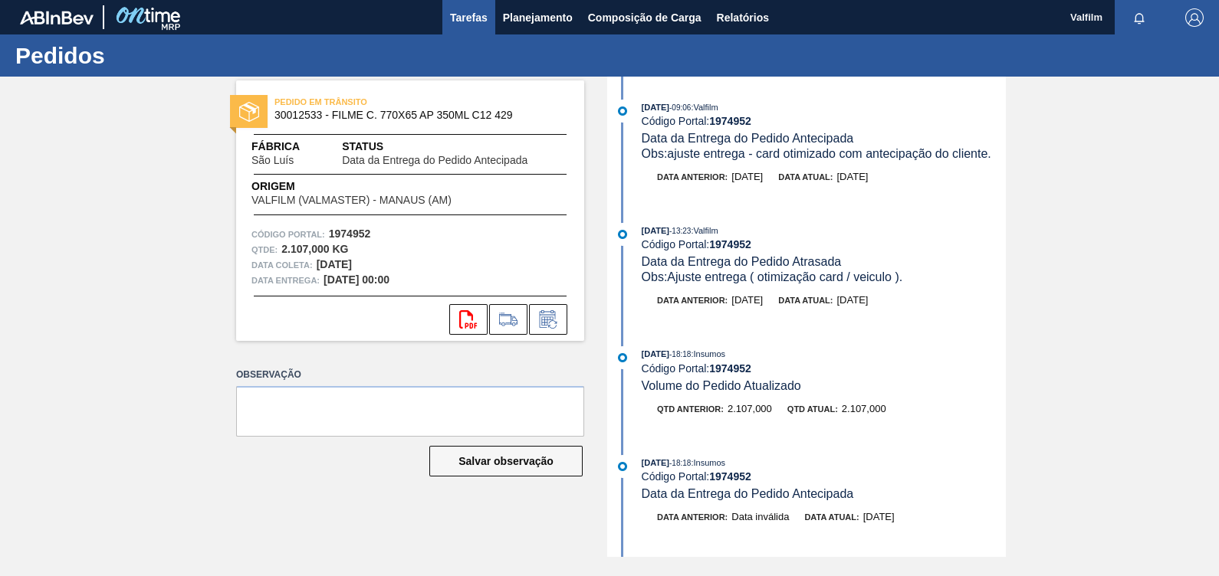
click at [473, 19] on span "Tarefas" at bounding box center [469, 17] width 38 height 18
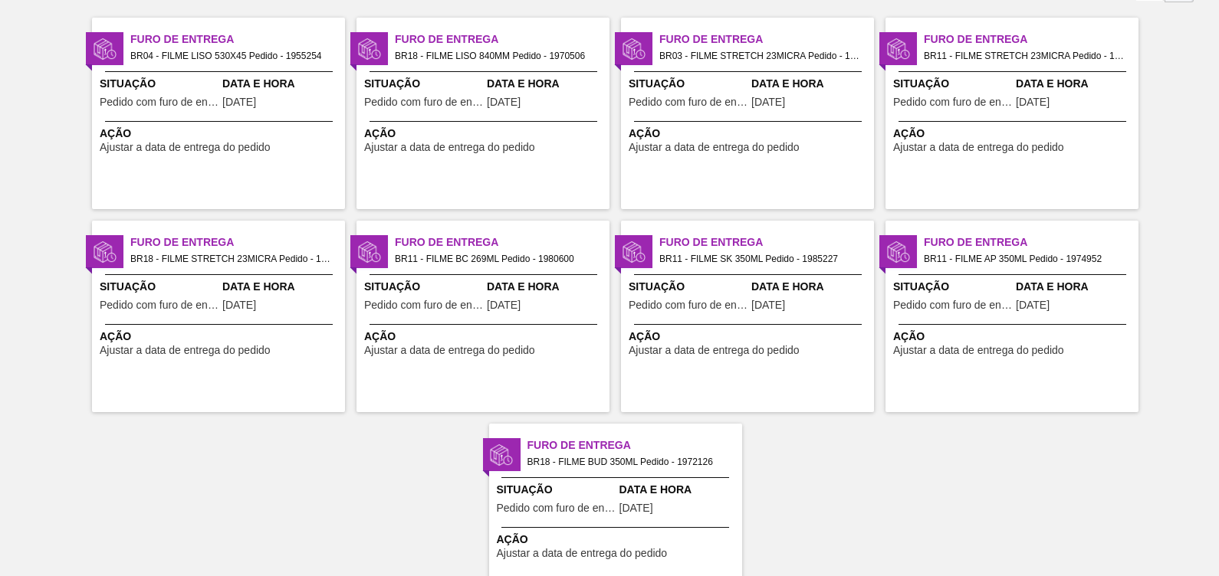
scroll to position [183, 0]
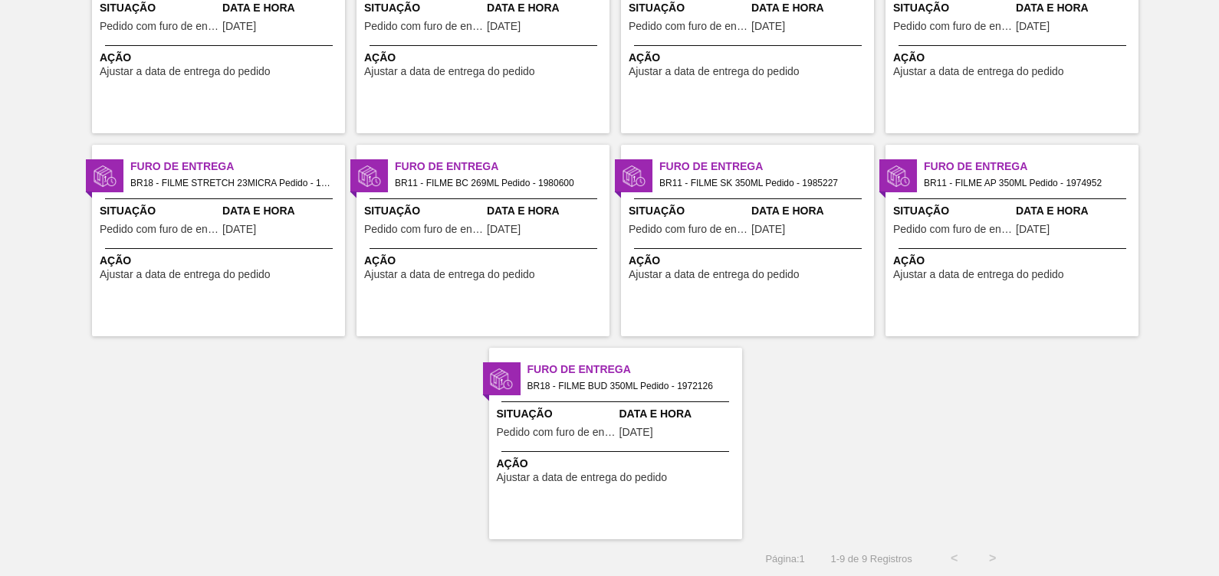
click at [624, 465] on span "Ação" at bounding box center [617, 464] width 241 height 16
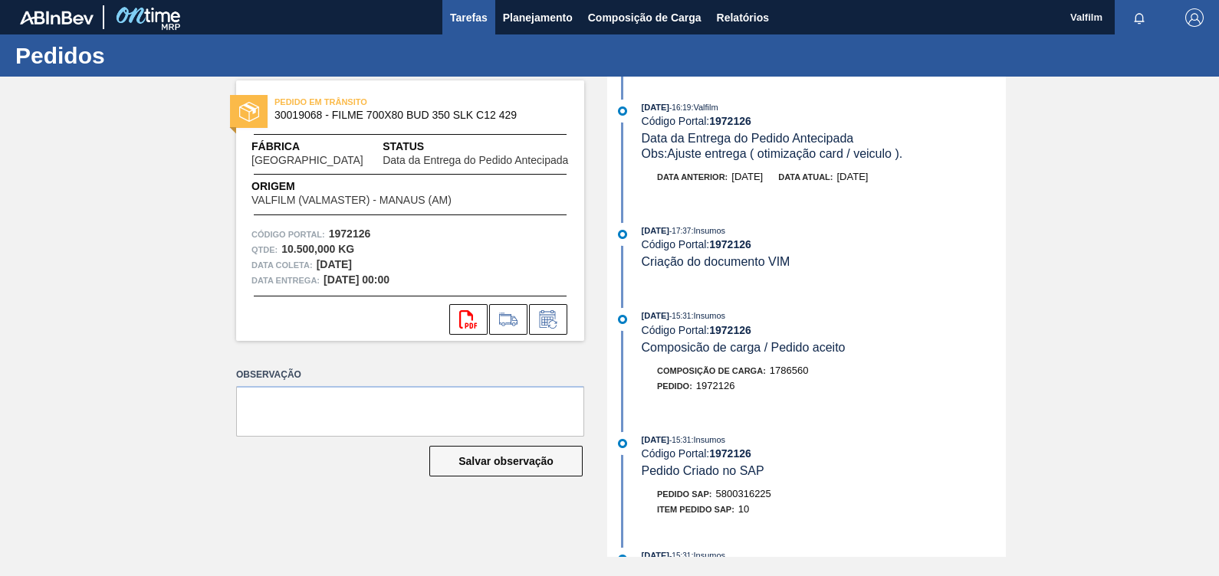
click at [478, 16] on span "Tarefas" at bounding box center [469, 17] width 38 height 18
